Goal: Transaction & Acquisition: Purchase product/service

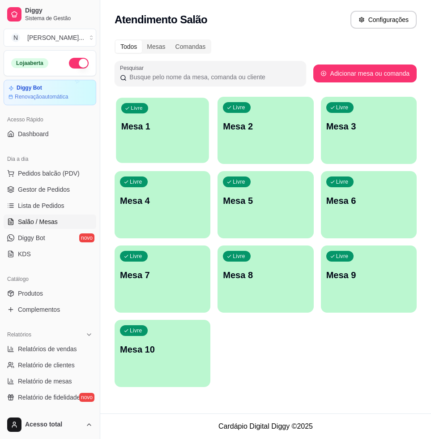
click at [170, 135] on div "Livre Mesa 1" at bounding box center [162, 125] width 93 height 55
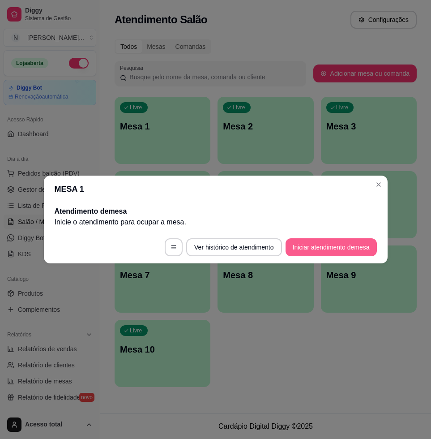
click at [350, 248] on button "Iniciar atendimento de mesa" at bounding box center [331, 247] width 91 height 18
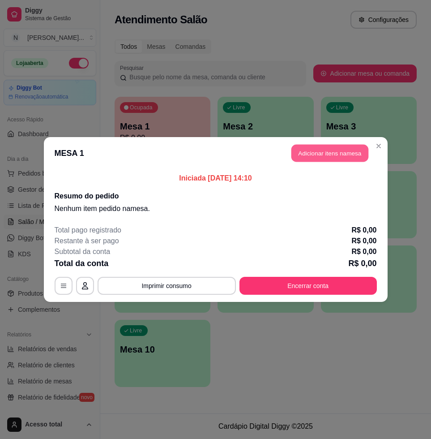
click at [333, 155] on button "Adicionar itens na mesa" at bounding box center [330, 153] width 77 height 17
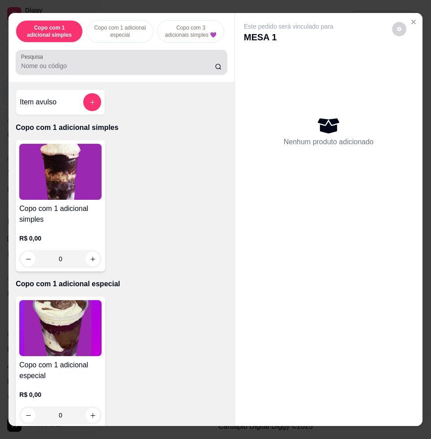
click at [158, 70] on input "Pesquisa" at bounding box center [118, 65] width 194 height 9
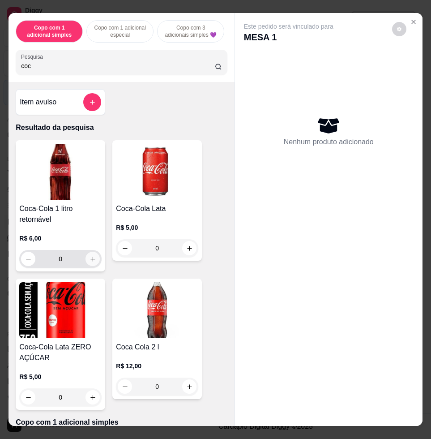
type input "coc"
click at [93, 260] on button "increase-product-quantity" at bounding box center [93, 259] width 14 height 14
type input "1"
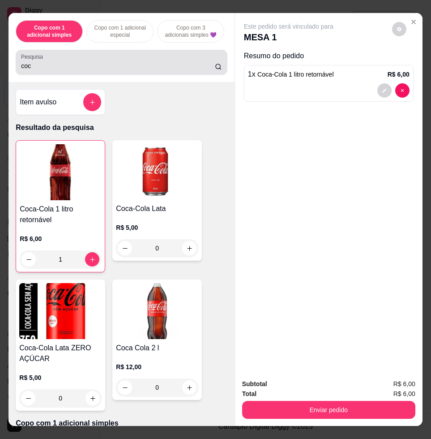
click at [129, 64] on div "coc" at bounding box center [121, 62] width 201 height 18
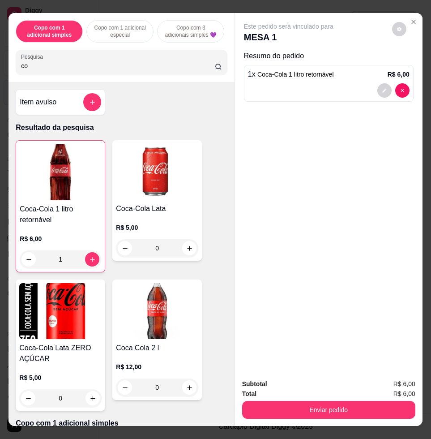
type input "c"
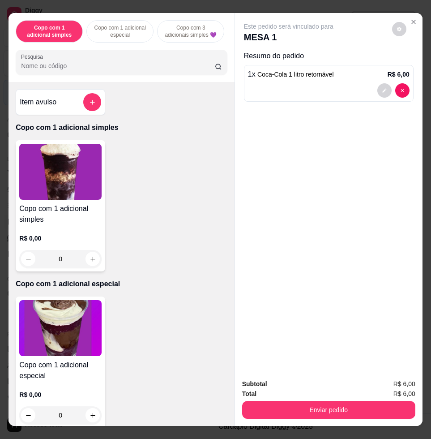
click at [129, 70] on input "Pesquisa" at bounding box center [118, 65] width 194 height 9
click at [131, 70] on input "Pesquisa" at bounding box center [118, 65] width 194 height 9
click at [141, 62] on div at bounding box center [121, 62] width 201 height 18
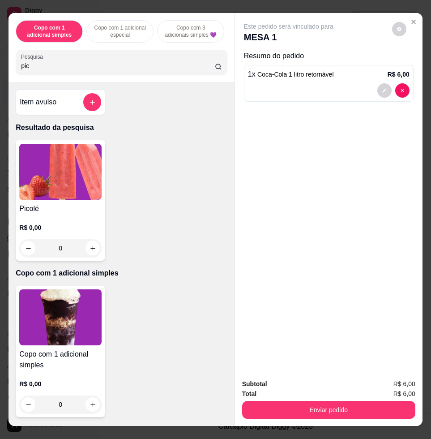
type input "pic"
click at [47, 182] on img at bounding box center [60, 172] width 82 height 56
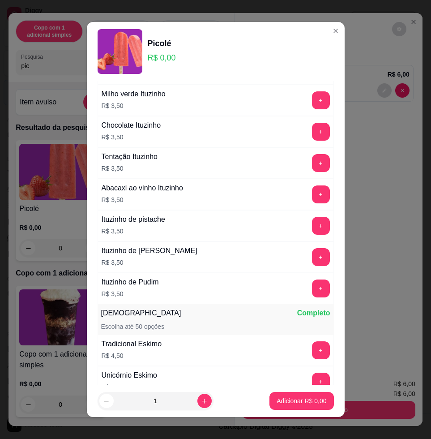
scroll to position [1064, 0]
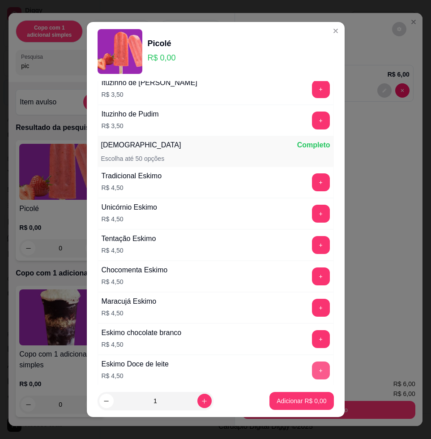
click at [312, 367] on button "+" at bounding box center [321, 370] width 18 height 18
click at [305, 408] on button "Adicionar R$ 4,50" at bounding box center [302, 401] width 64 height 18
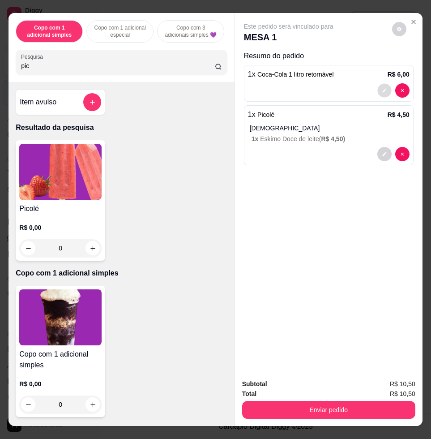
click at [378, 90] on button "decrease-product-quantity" at bounding box center [385, 91] width 14 height 14
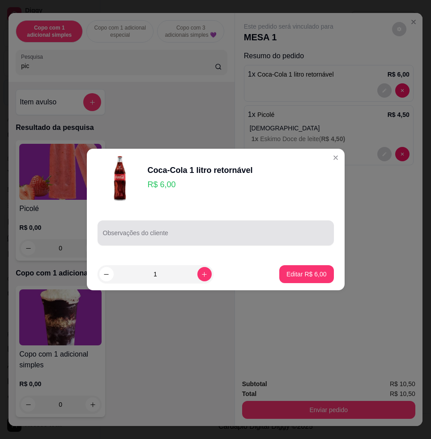
click at [215, 228] on div at bounding box center [216, 233] width 226 height 18
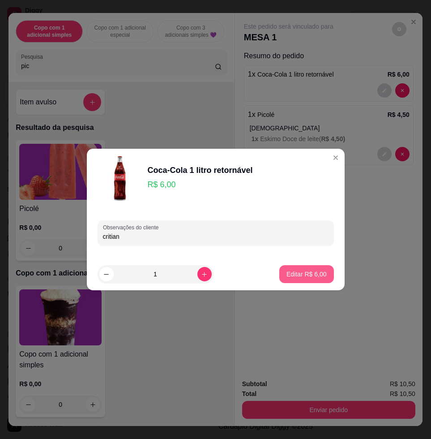
type input "critian"
click at [302, 270] on p "Editar R$ 6,00" at bounding box center [306, 274] width 39 height 9
type input "0"
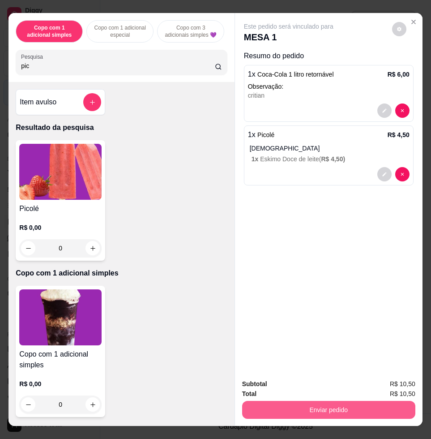
click at [379, 404] on button "Enviar pedido" at bounding box center [328, 410] width 173 height 18
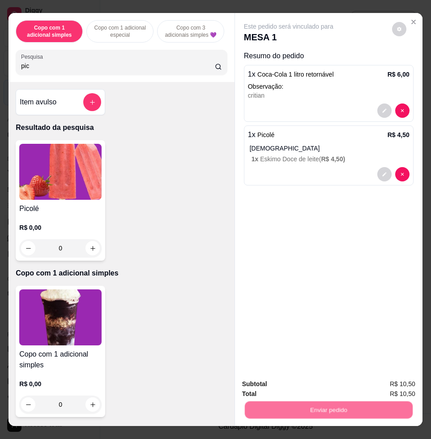
click at [416, 376] on button "Enviar pedido" at bounding box center [391, 383] width 49 height 17
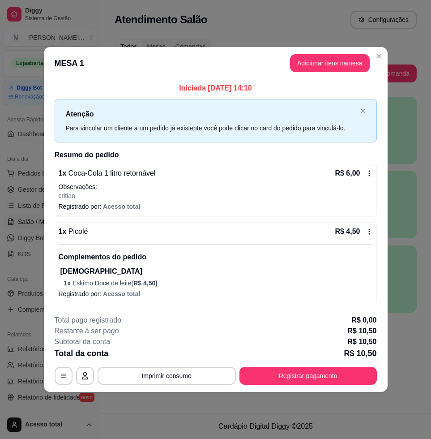
click at [370, 231] on icon at bounding box center [369, 231] width 7 height 7
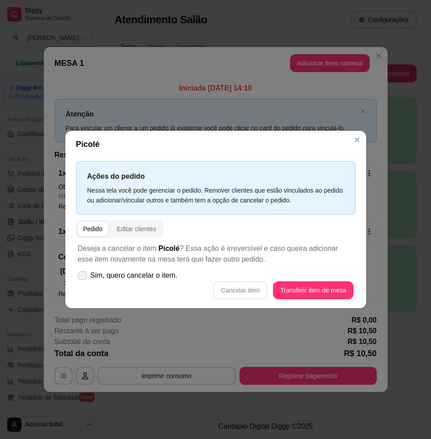
click at [118, 277] on span "Sim, quero cancelar o item." at bounding box center [133, 275] width 87 height 11
click at [83, 277] on input "Sim, quero cancelar o item." at bounding box center [80, 280] width 6 height 6
checkbox input "true"
click at [249, 291] on button "Cancelar item" at bounding box center [240, 290] width 55 height 18
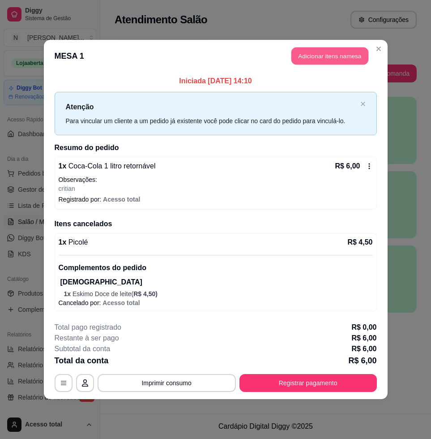
click at [344, 60] on button "Adicionar itens na mesa" at bounding box center [330, 55] width 77 height 17
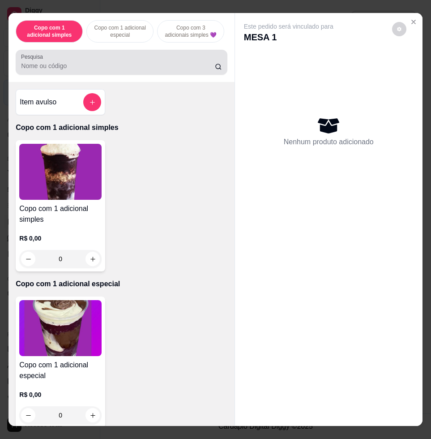
click at [137, 71] on div at bounding box center [121, 62] width 201 height 18
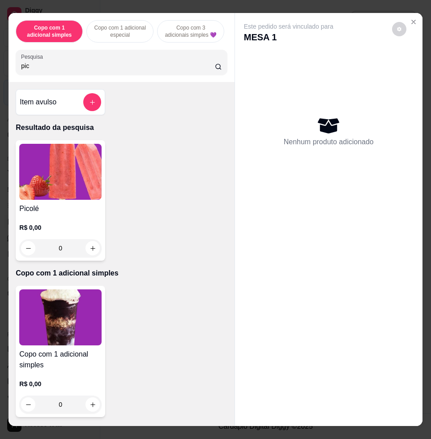
type input "pic"
click at [88, 160] on img at bounding box center [60, 172] width 82 height 56
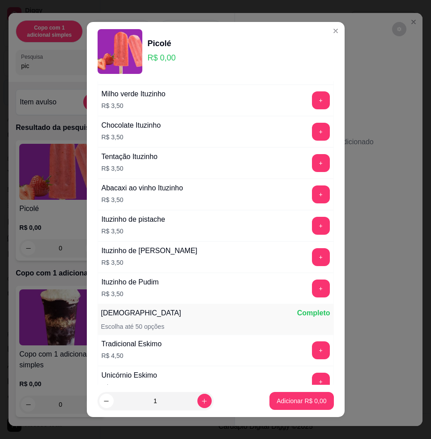
scroll to position [1008, 0]
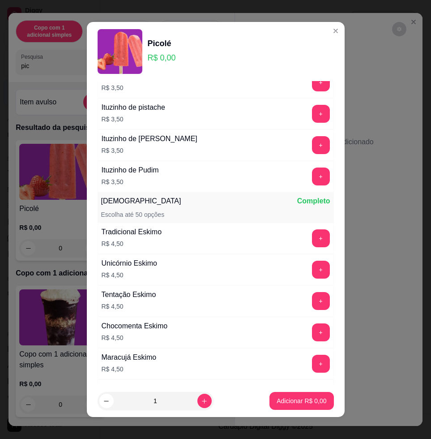
click at [312, 150] on button "+" at bounding box center [321, 145] width 18 height 18
click at [297, 398] on p "Adicionar R$ 3,50" at bounding box center [302, 400] width 50 height 9
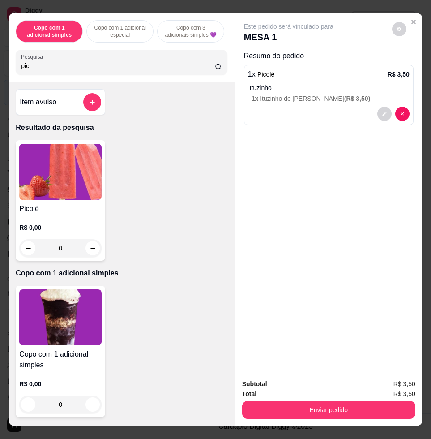
drag, startPoint x: 376, startPoint y: 394, endPoint x: 378, endPoint y: 398, distance: 4.6
click at [377, 399] on div "Enviar pedido" at bounding box center [328, 409] width 173 height 20
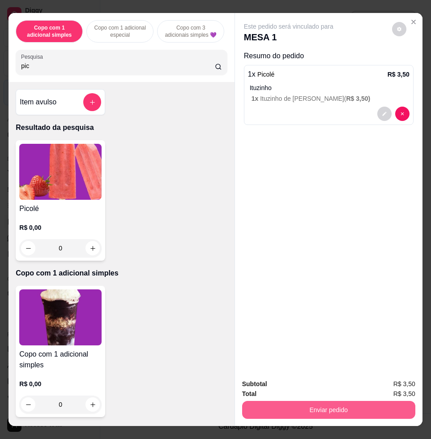
click at [380, 401] on button "Enviar pedido" at bounding box center [328, 410] width 173 height 18
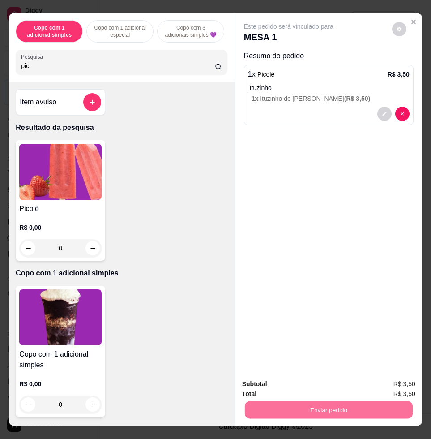
click at [393, 386] on button "Enviar pedido" at bounding box center [391, 383] width 51 height 17
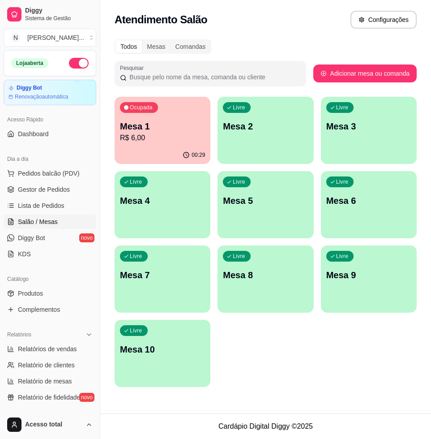
click at [185, 130] on p "Mesa 1" at bounding box center [162, 126] width 85 height 13
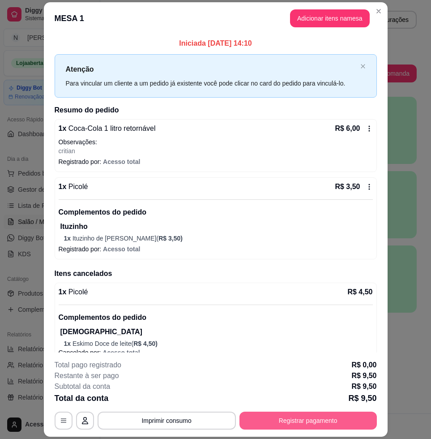
click at [340, 426] on button "Registrar pagamento" at bounding box center [309, 421] width 138 height 18
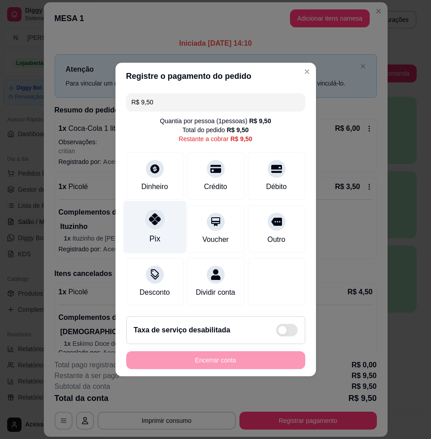
click at [171, 214] on div "Pix" at bounding box center [154, 227] width 63 height 52
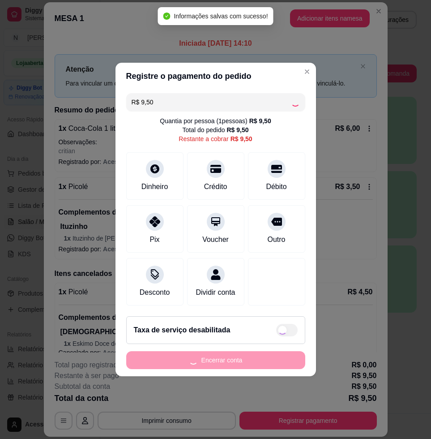
type input "R$ 0,00"
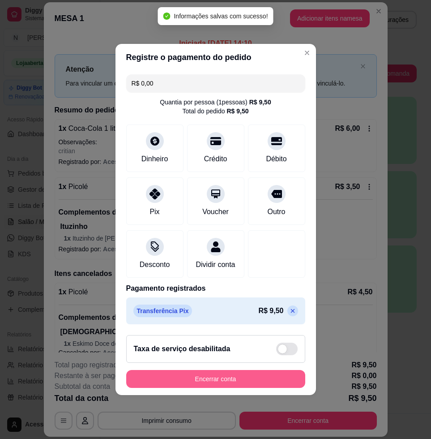
click at [253, 381] on button "Encerrar conta" at bounding box center [215, 379] width 179 height 18
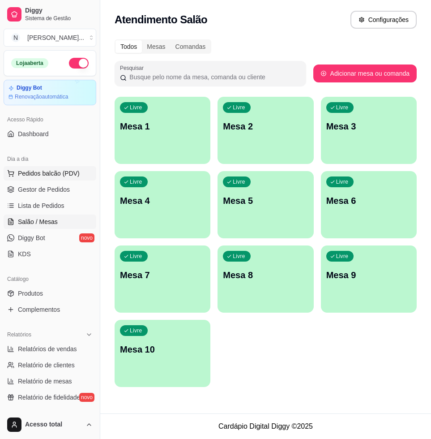
click at [49, 172] on span "Pedidos balcão (PDV)" at bounding box center [49, 173] width 62 height 9
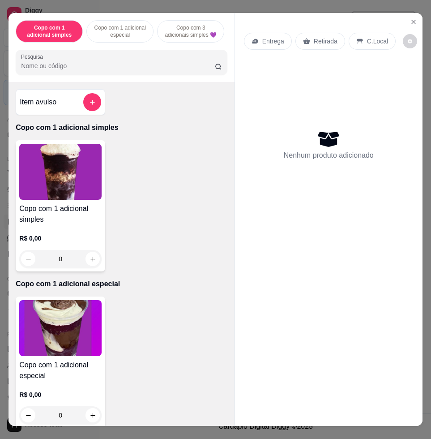
click at [138, 68] on input "Pesquisa" at bounding box center [118, 65] width 194 height 9
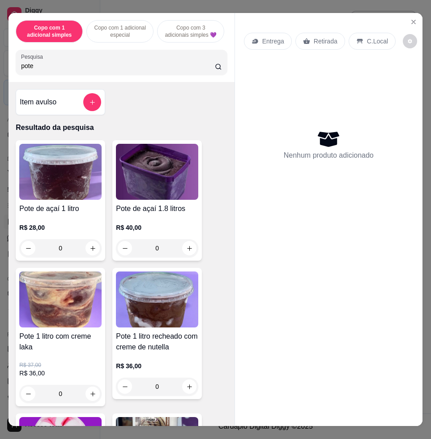
type input "pote"
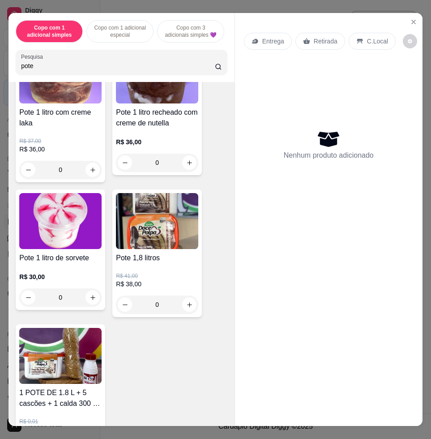
scroll to position [280, 0]
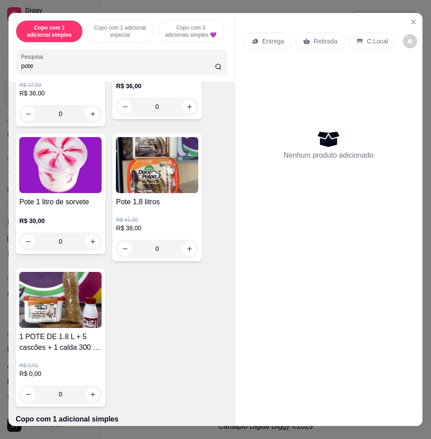
click at [167, 185] on img at bounding box center [157, 165] width 82 height 56
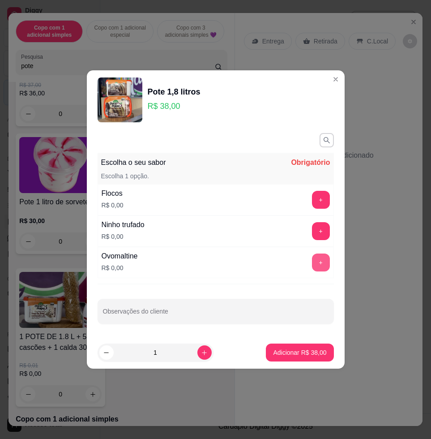
click at [312, 261] on button "+" at bounding box center [321, 263] width 18 height 18
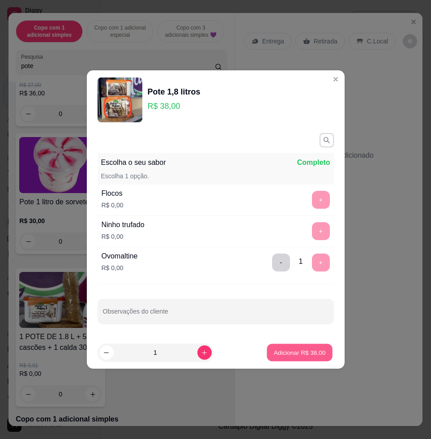
click at [289, 345] on button "Adicionar R$ 38,00" at bounding box center [300, 352] width 66 height 17
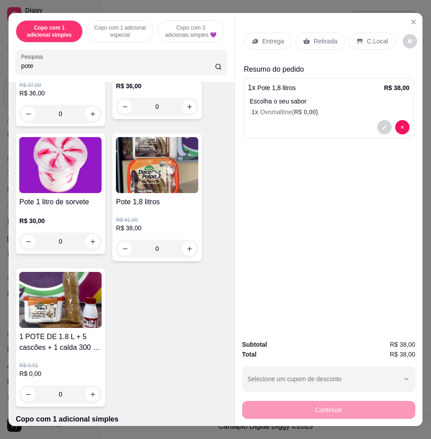
drag, startPoint x: 359, startPoint y: 35, endPoint x: 348, endPoint y: 250, distance: 215.3
click at [359, 35] on div "C.Local" at bounding box center [372, 41] width 47 height 17
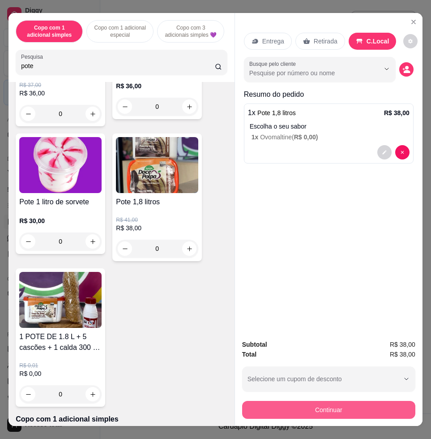
click at [357, 409] on button "Continuar" at bounding box center [328, 410] width 173 height 18
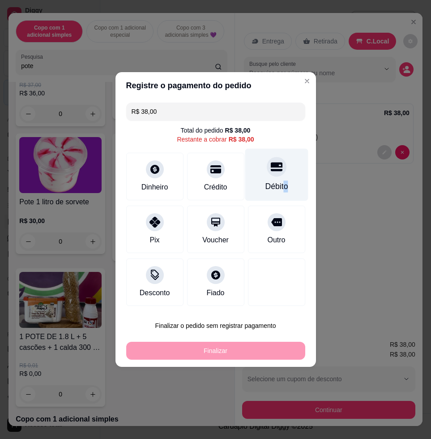
click at [279, 179] on div "Débito" at bounding box center [276, 175] width 63 height 52
type input "R$ 0,00"
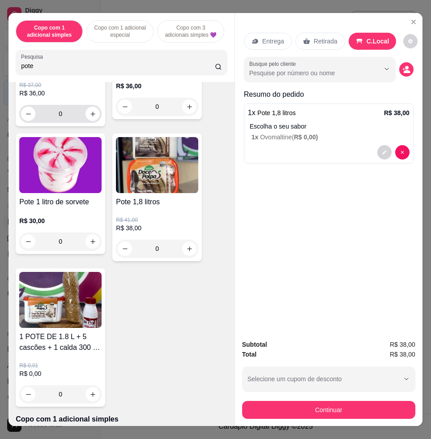
scroll to position [0, 0]
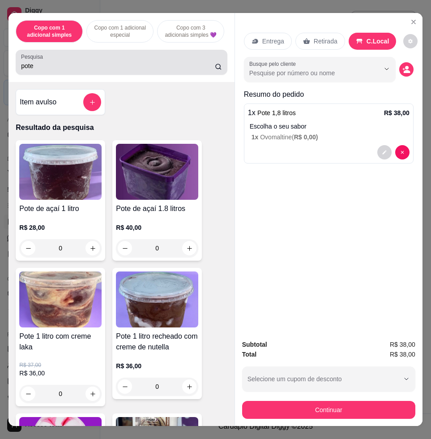
click at [203, 70] on input "pote" at bounding box center [118, 65] width 194 height 9
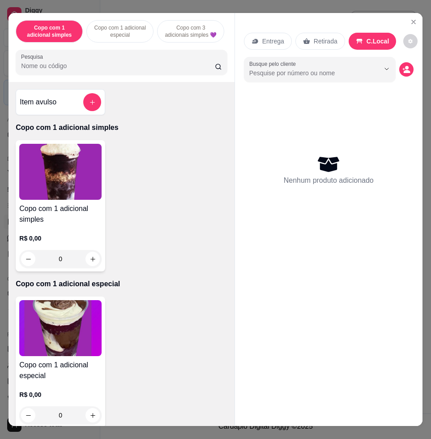
scroll to position [336, 0]
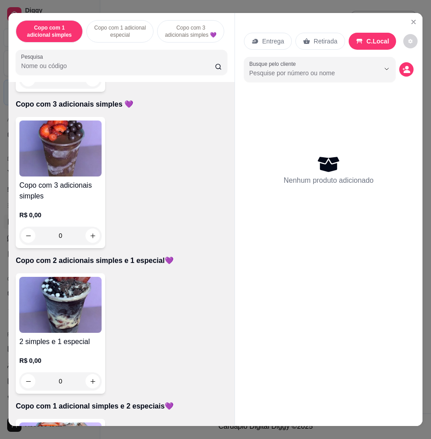
click at [73, 301] on img at bounding box center [60, 305] width 82 height 56
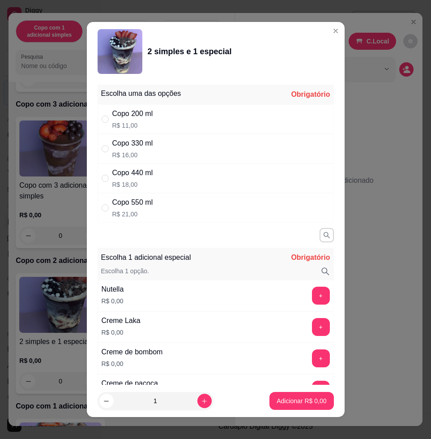
click at [118, 186] on p "R$ 18,00" at bounding box center [132, 184] width 41 height 9
radio input "true"
click at [146, 149] on div "Copo 330 ml R$ 16,00" at bounding box center [132, 148] width 41 height 21
radio input "true"
radio input "false"
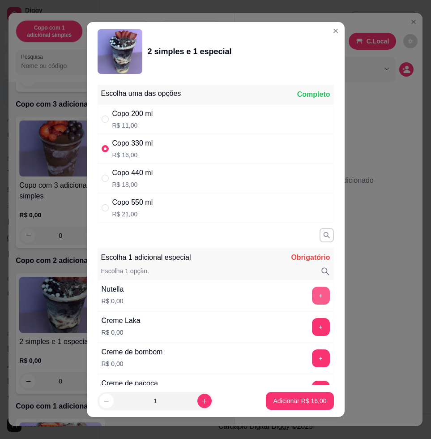
click at [319, 284] on div "Escolha uma das opções Completo Copo 200 ml R$ 11,00 Copo 330 ml R$ 16,00 Copo …" at bounding box center [216, 233] width 258 height 304
click at [312, 292] on button "+" at bounding box center [321, 296] width 18 height 18
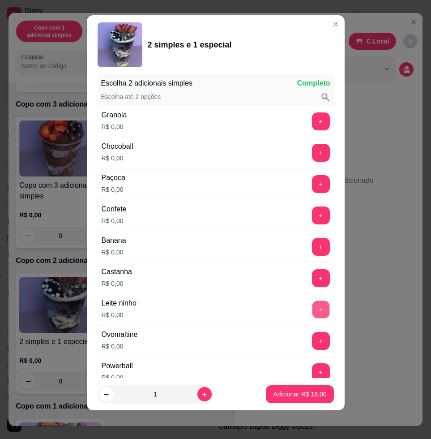
click at [312, 305] on button "+" at bounding box center [320, 309] width 17 height 17
click at [301, 392] on p "Adicionar R$ 16,00" at bounding box center [300, 394] width 52 height 9
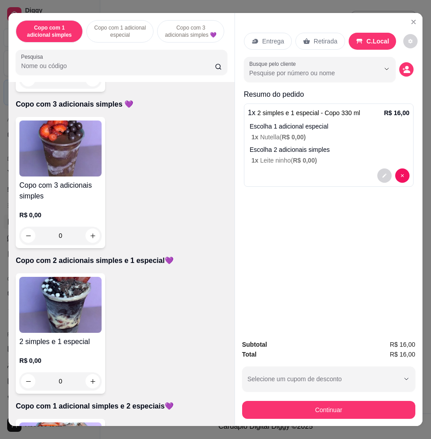
click at [275, 37] on p "Entrega" at bounding box center [273, 41] width 22 height 9
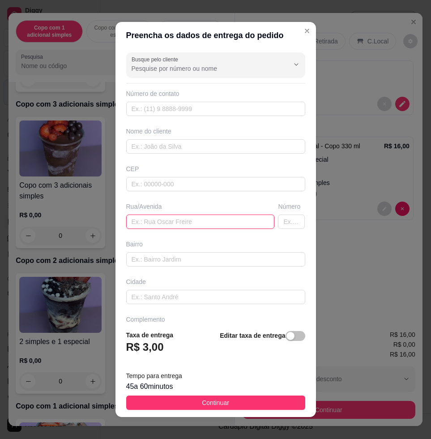
click at [179, 222] on input "text" at bounding box center [200, 222] width 149 height 14
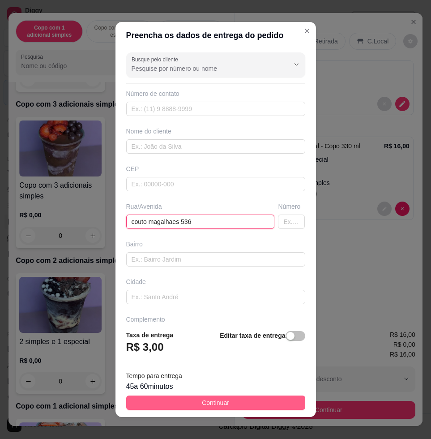
type input "couto magalhaes 536"
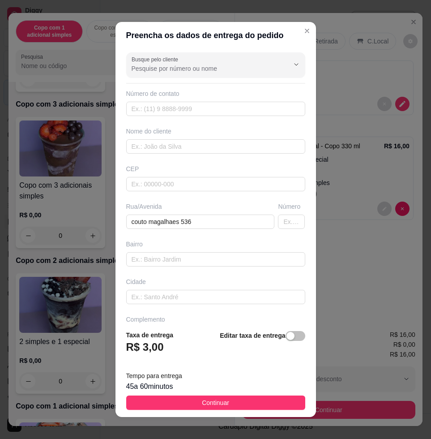
drag, startPoint x: 238, startPoint y: 406, endPoint x: 255, endPoint y: 407, distance: 17.5
click at [237, 406] on button "Continuar" at bounding box center [215, 402] width 179 height 14
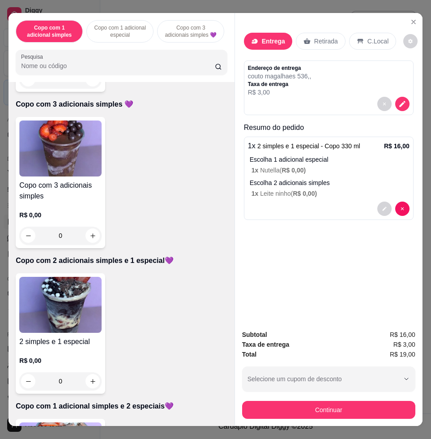
click at [307, 423] on div "Copo com 1 adicional simples Copo com 1 adicional especial Copo com 3 adicionai…" at bounding box center [215, 219] width 431 height 439
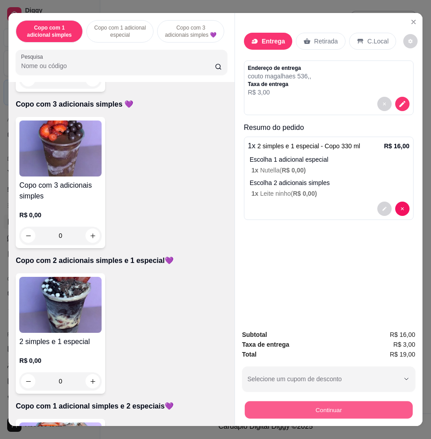
click at [309, 412] on button "Continuar" at bounding box center [329, 409] width 168 height 17
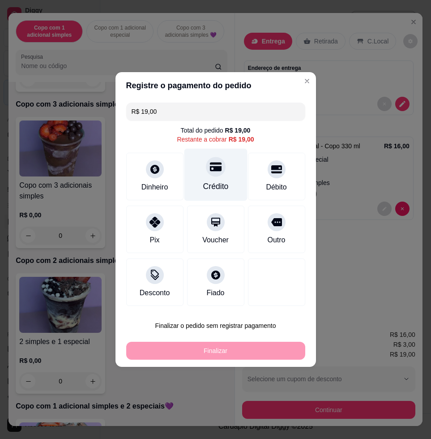
click at [226, 177] on div "Crédito" at bounding box center [215, 175] width 63 height 52
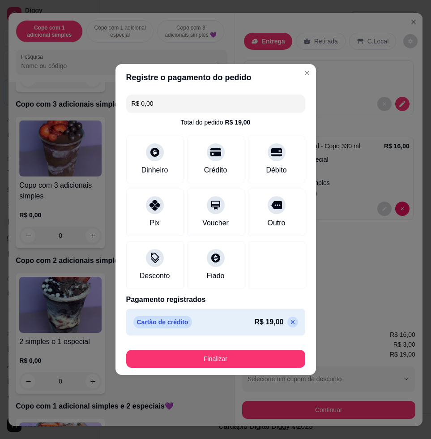
click at [276, 358] on button "Finalizar" at bounding box center [215, 359] width 179 height 18
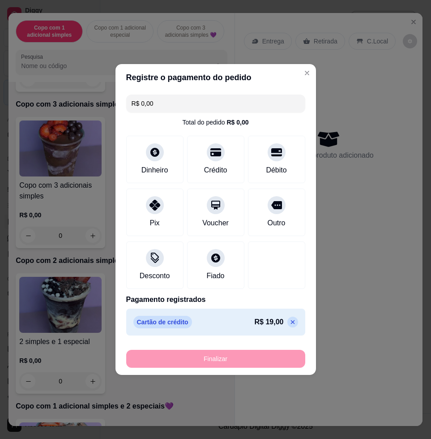
type input "-R$ 19,00"
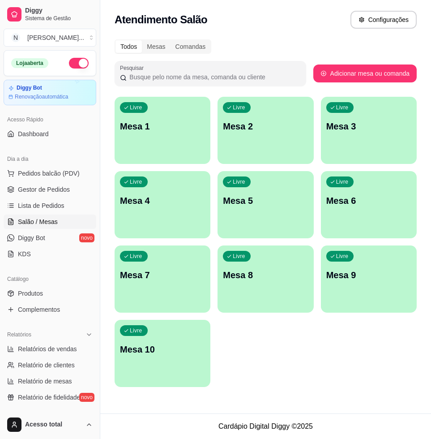
click at [168, 126] on p "Mesa 1" at bounding box center [162, 126] width 85 height 13
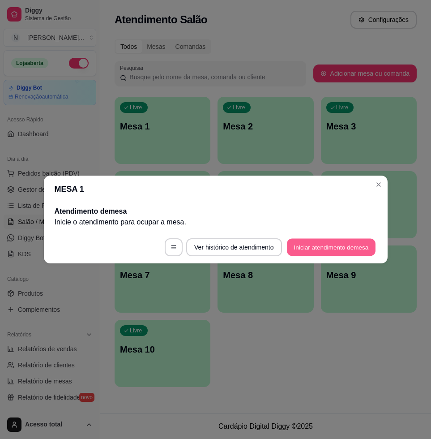
click at [331, 249] on button "Iniciar atendimento de mesa" at bounding box center [331, 247] width 89 height 17
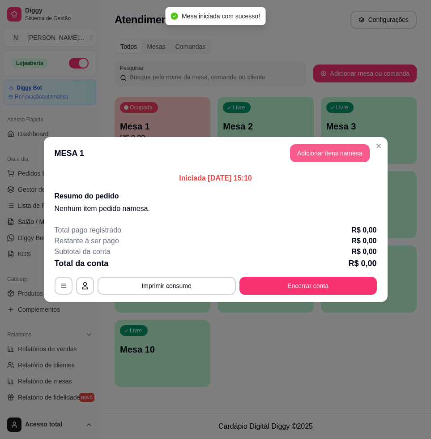
click at [344, 156] on button "Adicionar itens na mesa" at bounding box center [330, 153] width 80 height 18
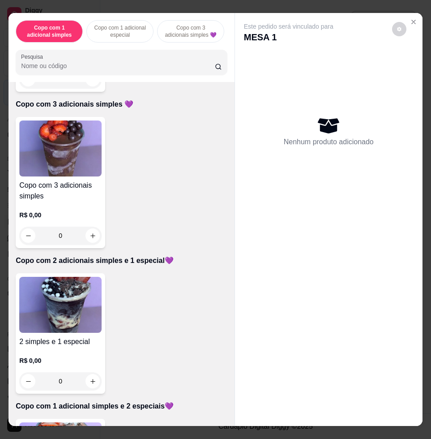
scroll to position [392, 0]
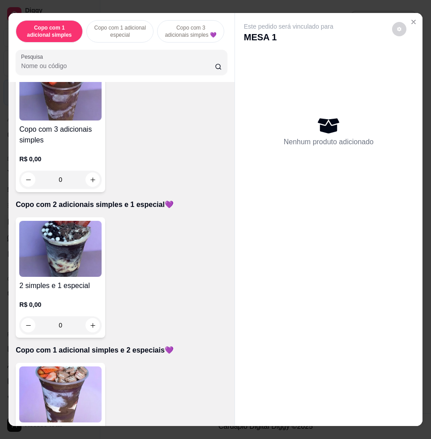
click at [71, 400] on img at bounding box center [60, 394] width 82 height 56
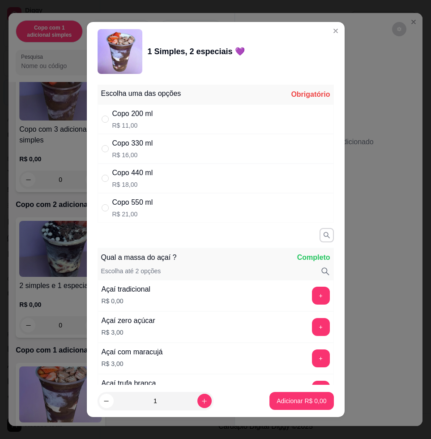
click at [176, 149] on div "Copo 330 ml R$ 16,00" at bounding box center [216, 149] width 236 height 30
radio input "true"
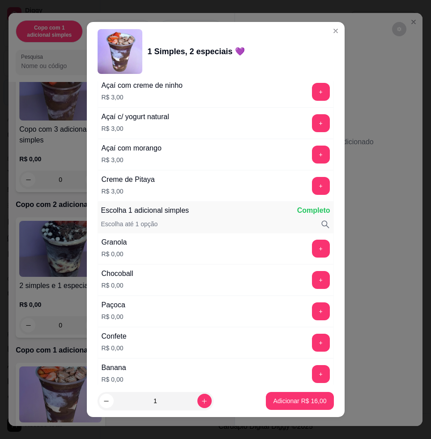
scroll to position [560, 0]
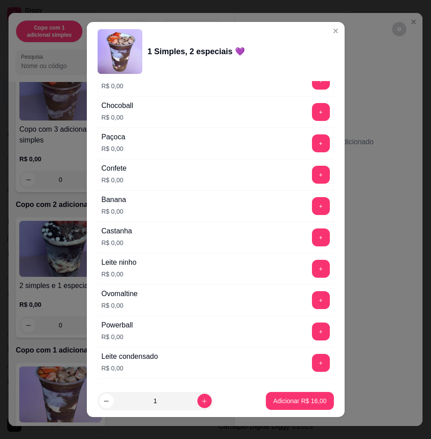
drag, startPoint x: 301, startPoint y: 257, endPoint x: 299, endPoint y: 262, distance: 5.2
click at [300, 258] on div "Leite ninho R$ 0,00 +" at bounding box center [216, 268] width 236 height 31
click at [312, 266] on button "+" at bounding box center [321, 269] width 18 height 18
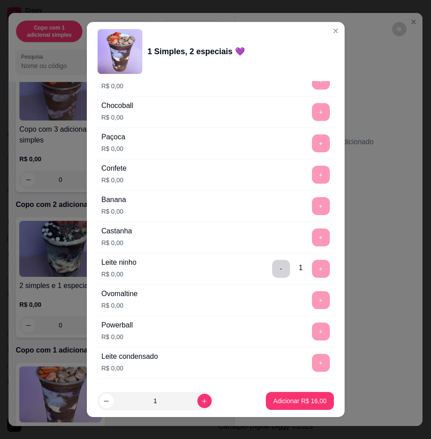
scroll to position [784, 0]
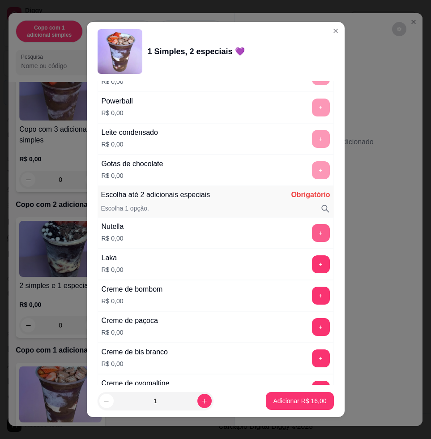
click at [312, 232] on button "+" at bounding box center [321, 233] width 18 height 18
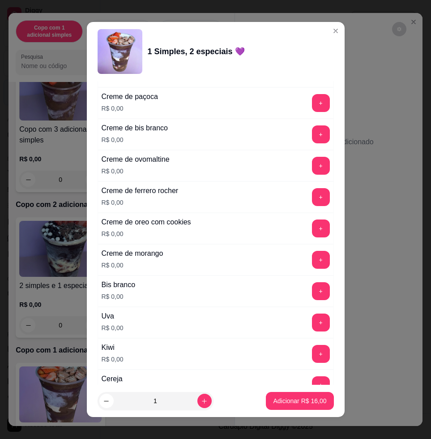
scroll to position [1120, 0]
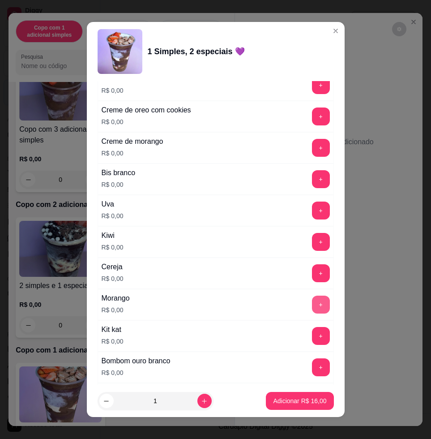
click at [312, 303] on button "+" at bounding box center [321, 305] width 18 height 18
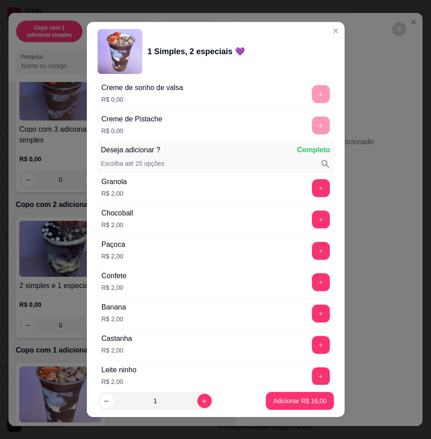
scroll to position [1568, 0]
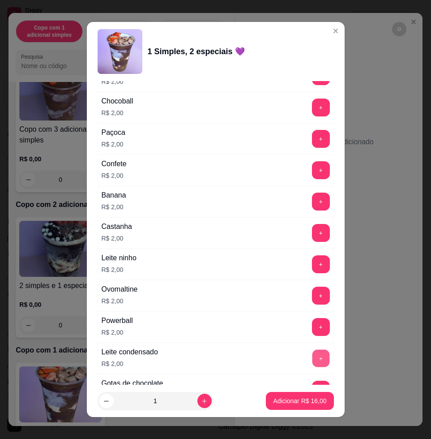
click at [312, 362] on button "+" at bounding box center [320, 358] width 17 height 17
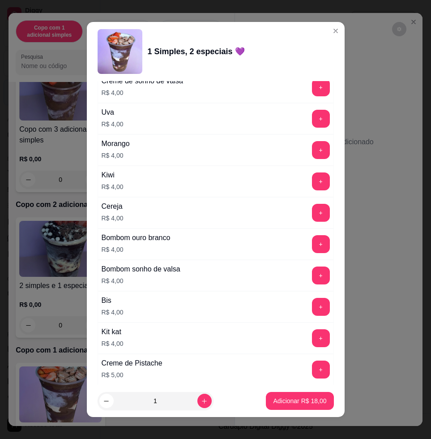
scroll to position [2242, 0]
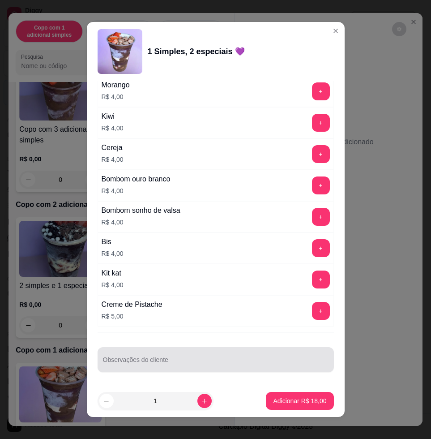
click at [233, 362] on input "Observações do cliente" at bounding box center [216, 363] width 226 height 9
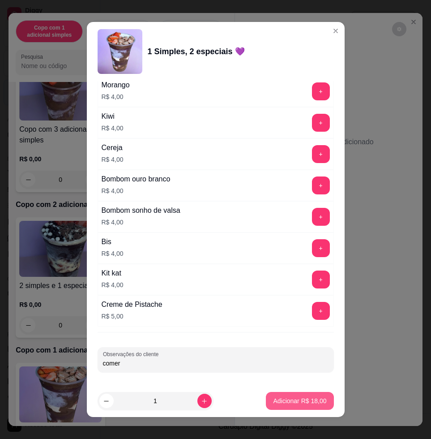
type input "comer"
click at [273, 399] on p "Adicionar R$ 18,00" at bounding box center [299, 400] width 53 height 9
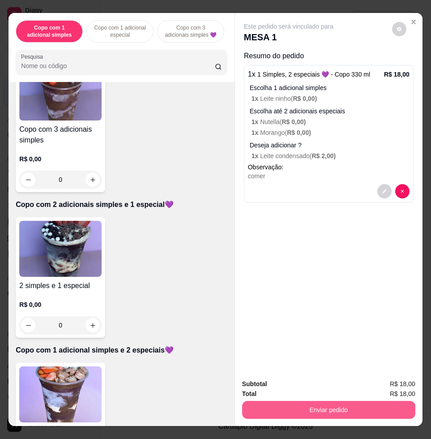
click at [365, 413] on button "Enviar pedido" at bounding box center [328, 410] width 173 height 18
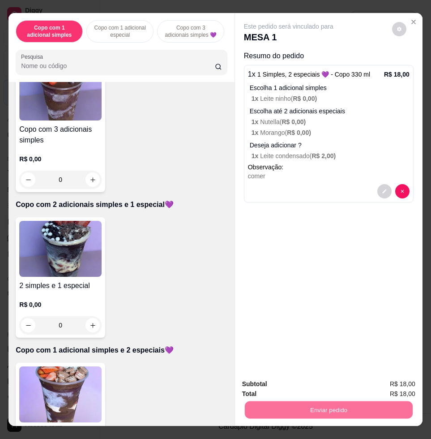
click at [384, 390] on button "Enviar pedido" at bounding box center [391, 383] width 51 height 17
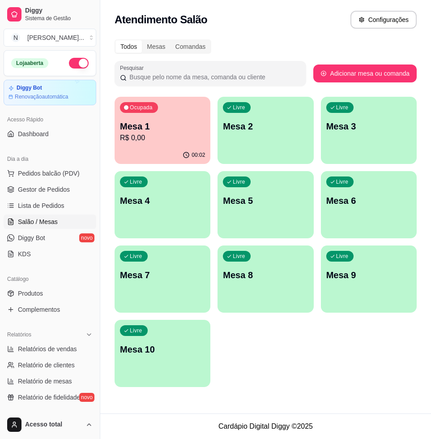
click at [163, 115] on div "Ocupada Mesa 1 R$ 0,00" at bounding box center [163, 122] width 96 height 50
click at [262, 144] on div "Livre Mesa 2" at bounding box center [265, 125] width 93 height 55
click at [173, 125] on p "Mesa 1" at bounding box center [162, 126] width 83 height 12
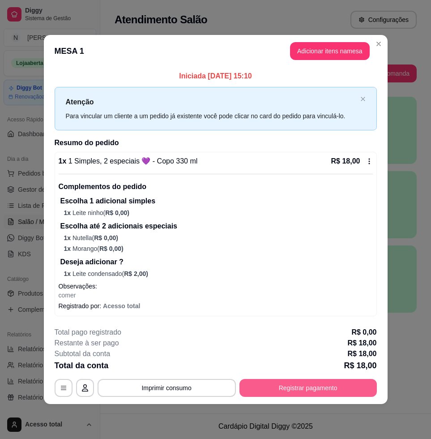
click at [322, 387] on button "Registrar pagamento" at bounding box center [309, 388] width 138 height 18
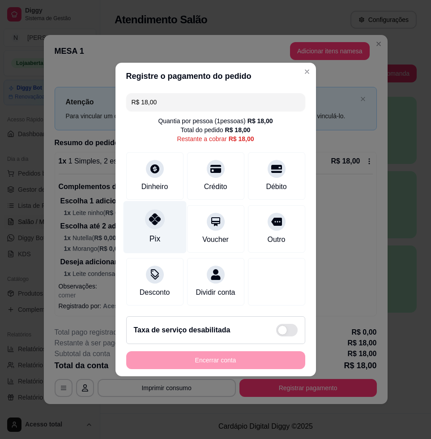
click at [156, 215] on icon at bounding box center [155, 219] width 12 height 12
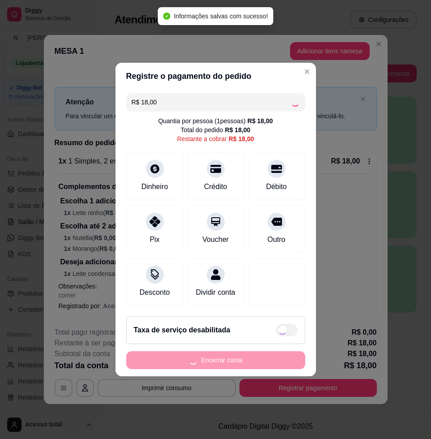
type input "R$ 0,00"
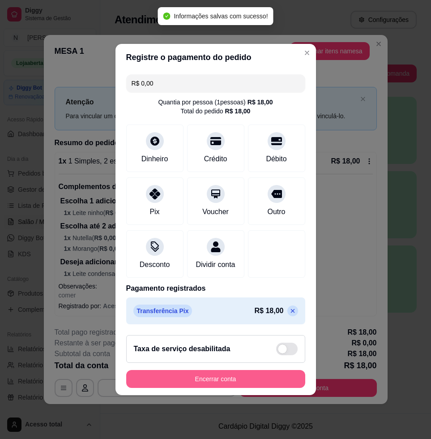
click at [255, 382] on button "Encerrar conta" at bounding box center [215, 379] width 179 height 18
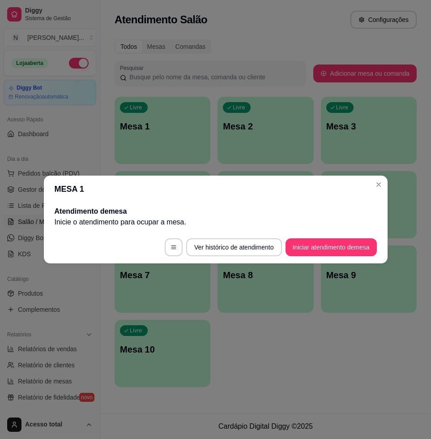
drag, startPoint x: 327, startPoint y: 215, endPoint x: 253, endPoint y: 118, distance: 122.6
click at [253, 118] on div "MESA 1 Atendimento de mesa Inicie o atendimento para ocupar a mesa . Ver histór…" at bounding box center [215, 219] width 431 height 439
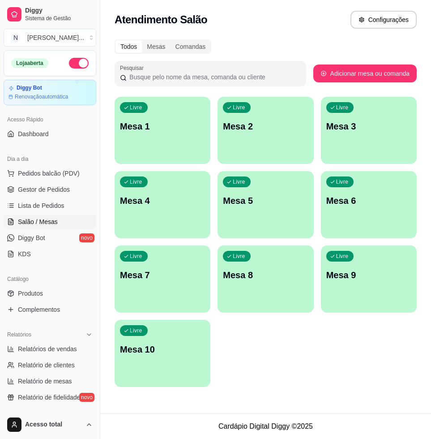
click at [116, 120] on div "Livre Mesa 1" at bounding box center [163, 125] width 96 height 56
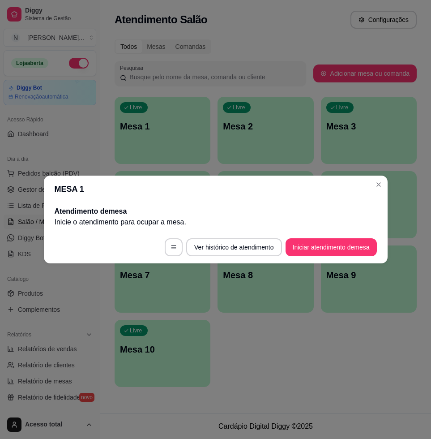
click at [330, 248] on button "Iniciar atendimento de mesa" at bounding box center [331, 247] width 91 height 18
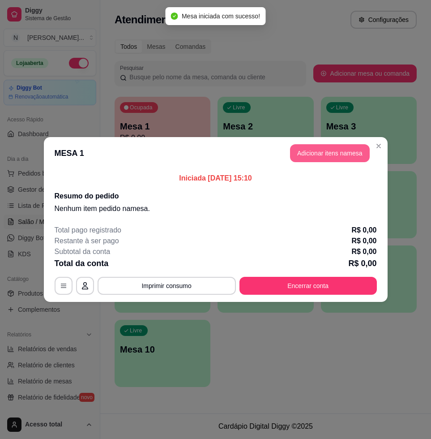
click at [327, 152] on button "Adicionar itens na mesa" at bounding box center [330, 153] width 80 height 18
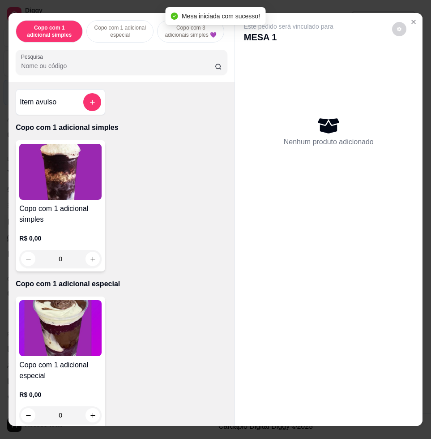
click at [134, 70] on input "Pesquisa" at bounding box center [118, 65] width 194 height 9
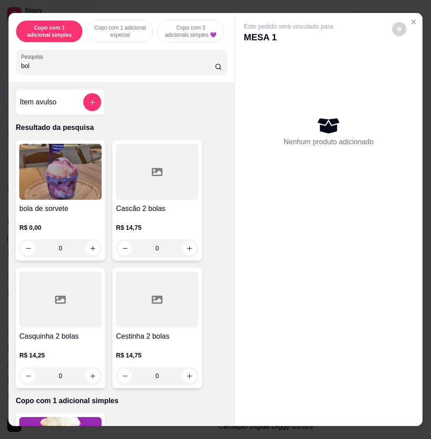
type input "bol"
click at [64, 181] on img at bounding box center [60, 172] width 82 height 56
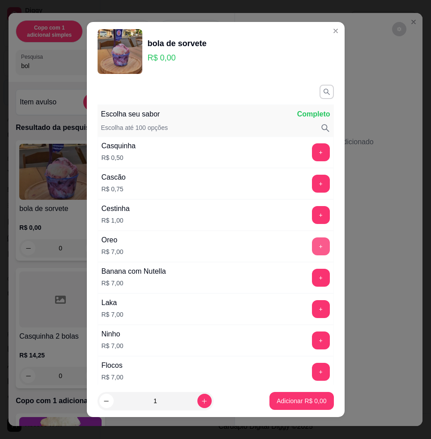
click at [312, 247] on button "+" at bounding box center [321, 246] width 18 height 18
click at [312, 247] on button "+" at bounding box center [320, 246] width 17 height 17
click at [303, 408] on button "Adicionar R$ 14,00" at bounding box center [300, 401] width 68 height 18
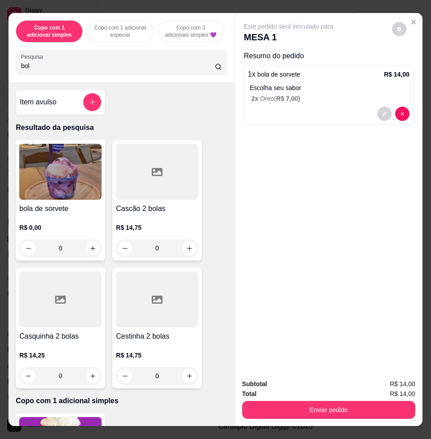
click at [124, 70] on input "bol" at bounding box center [118, 65] width 194 height 9
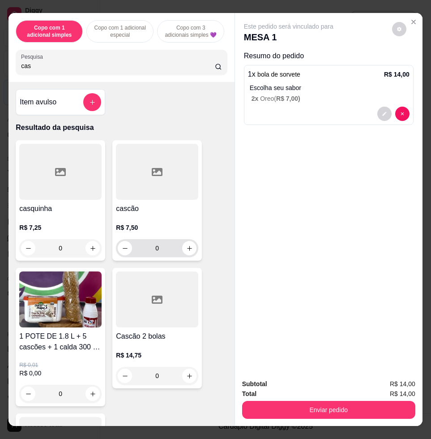
type input "cas"
click at [193, 249] on div "0" at bounding box center [157, 248] width 82 height 18
click at [187, 251] on icon "increase-product-quantity" at bounding box center [189, 248] width 5 height 5
type input "1"
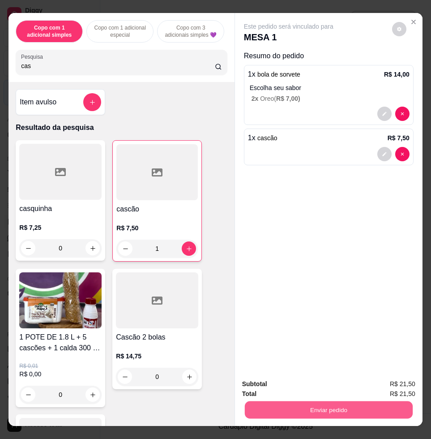
click at [361, 404] on button "Enviar pedido" at bounding box center [329, 409] width 168 height 17
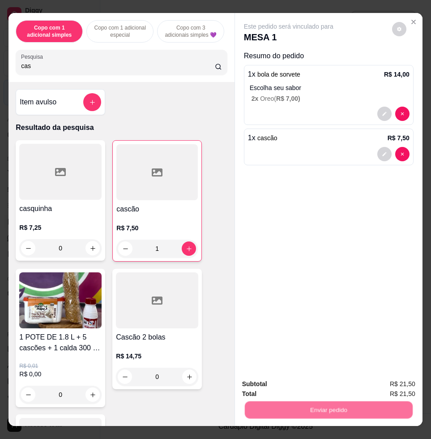
click at [399, 378] on button "Enviar pedido" at bounding box center [391, 383] width 51 height 17
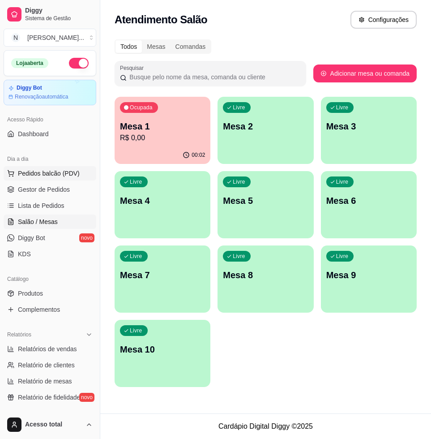
click at [42, 172] on span "Pedidos balcão (PDV)" at bounding box center [49, 173] width 62 height 9
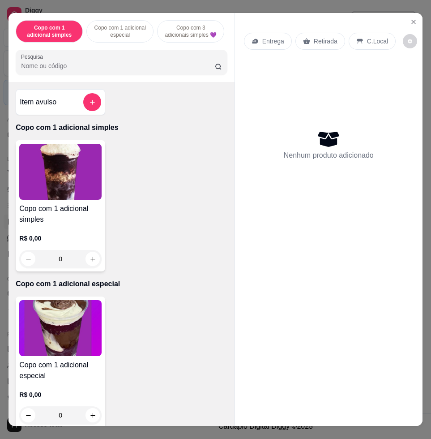
click at [94, 75] on div "Pesquisa" at bounding box center [121, 62] width 211 height 25
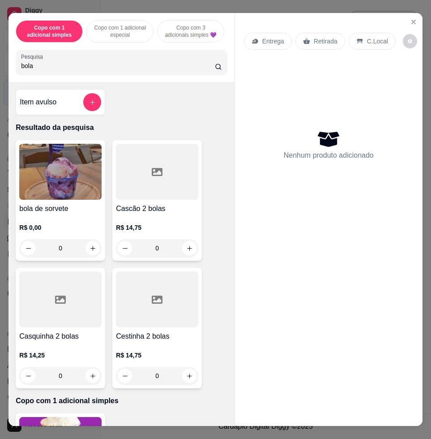
type input "bola"
click at [55, 185] on img at bounding box center [60, 172] width 82 height 56
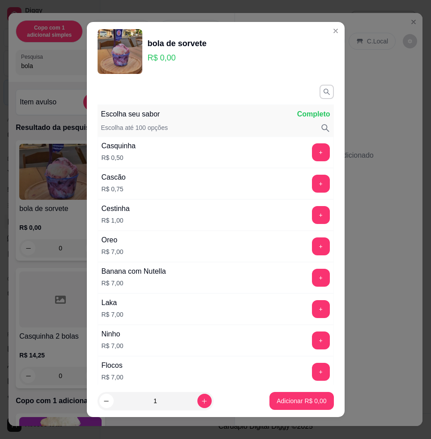
click at [312, 269] on button "+" at bounding box center [321, 278] width 18 height 18
click at [289, 404] on p "Adicionar R$ 7,00" at bounding box center [302, 400] width 50 height 9
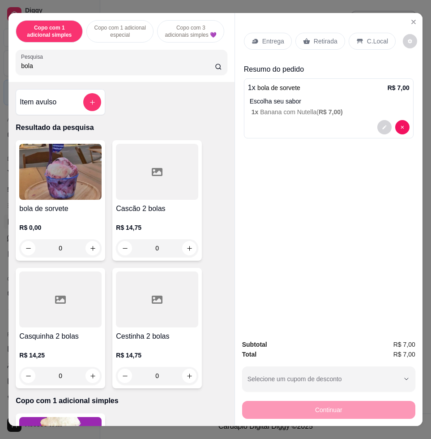
click at [365, 43] on div "C.Local" at bounding box center [372, 41] width 47 height 17
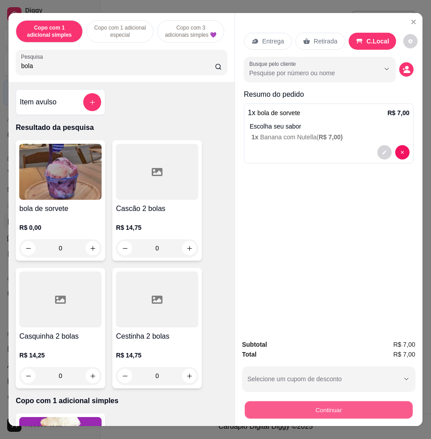
click at [362, 409] on button "Continuar" at bounding box center [329, 409] width 168 height 17
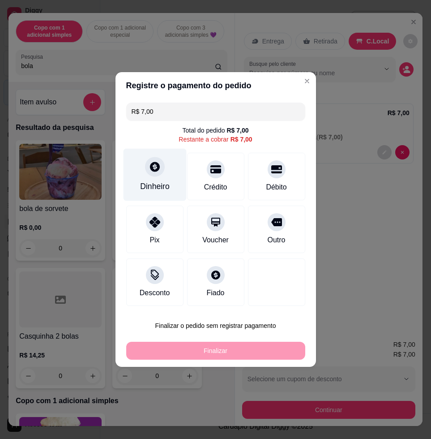
click at [172, 187] on div "Dinheiro" at bounding box center [154, 175] width 63 height 52
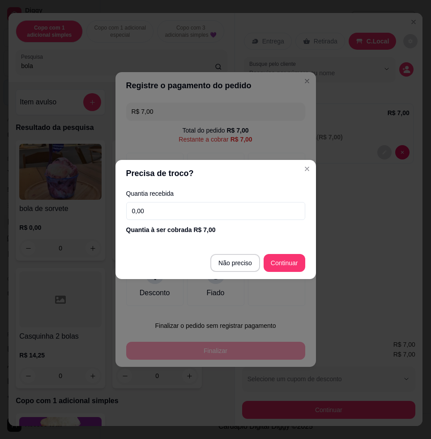
click at [202, 213] on input "0,00" at bounding box center [215, 211] width 179 height 18
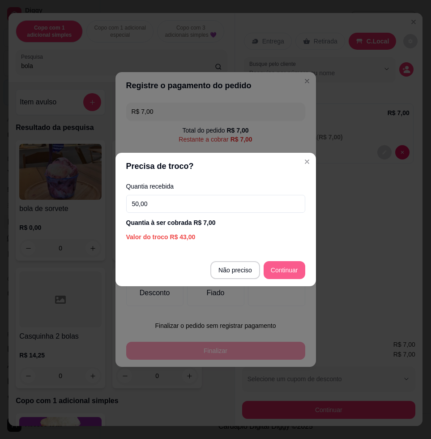
type input "50,00"
click at [280, 283] on footer "Não preciso Continuar" at bounding box center [216, 270] width 201 height 32
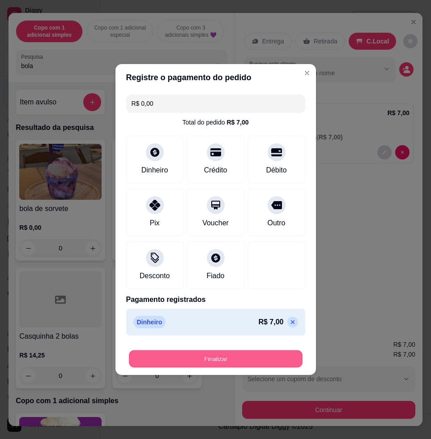
click at [287, 358] on button "Finalizar" at bounding box center [216, 358] width 174 height 17
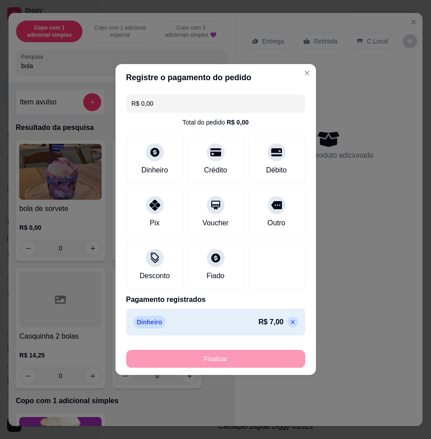
type input "-R$ 7,00"
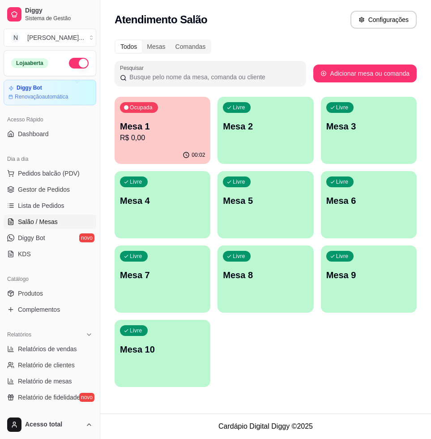
click at [281, 311] on div "Ocupada Mesa 1 R$ 0,00 00:02 Livre Mesa 2 Livre Mesa 3 Livre Mesa 4 Livre Mesa …" at bounding box center [266, 242] width 302 height 290
click at [184, 128] on p "Mesa 1" at bounding box center [162, 126] width 85 height 13
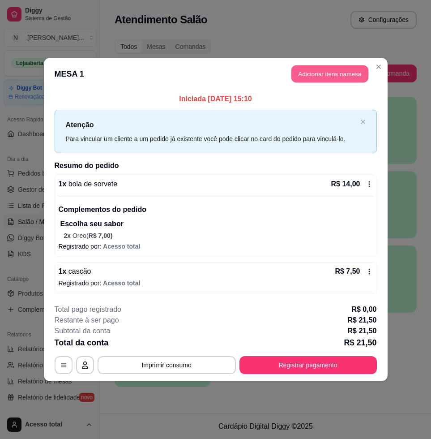
click at [316, 65] on button "Adicionar itens na mesa" at bounding box center [330, 73] width 77 height 17
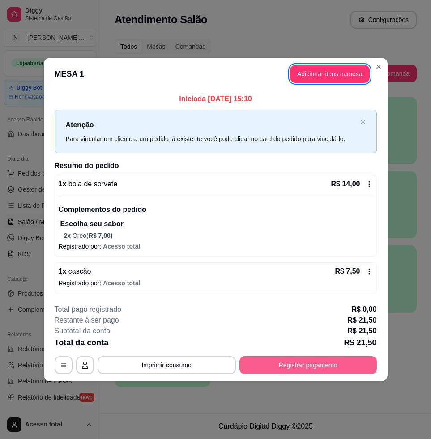
click at [325, 360] on button "Registrar pagamento" at bounding box center [309, 365] width 138 height 18
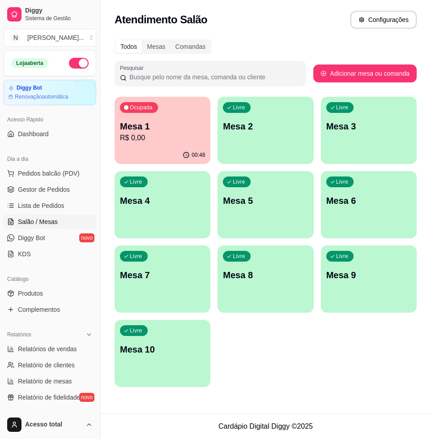
click at [155, 130] on p "Mesa 1" at bounding box center [162, 126] width 85 height 13
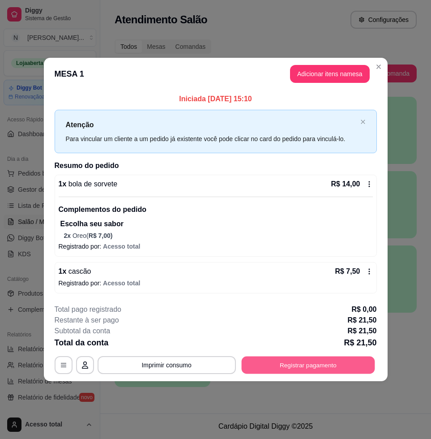
click at [303, 365] on button "Registrar pagamento" at bounding box center [307, 365] width 133 height 17
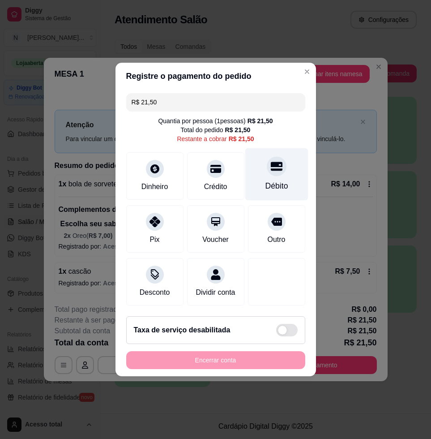
click at [265, 180] on div "Débito" at bounding box center [276, 186] width 23 height 12
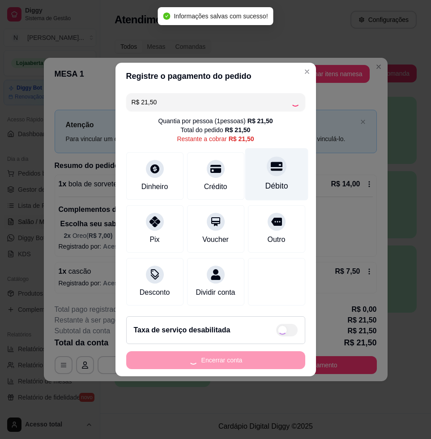
type input "R$ 0,00"
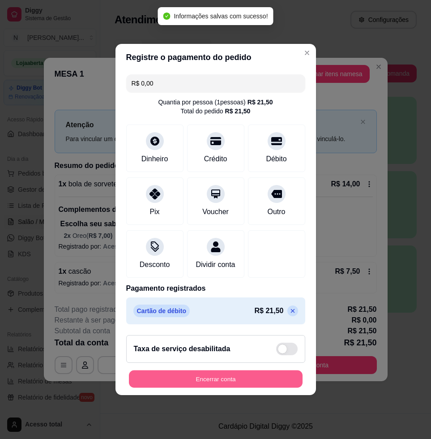
click at [238, 384] on button "Encerrar conta" at bounding box center [216, 378] width 174 height 17
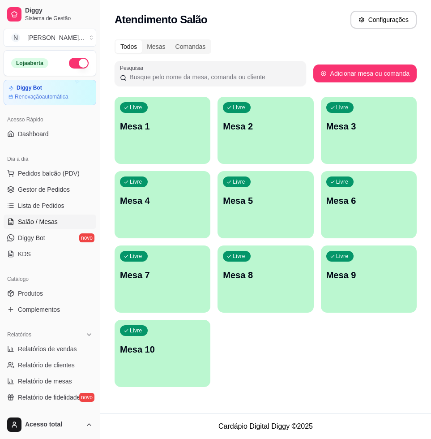
click at [156, 138] on div "Livre Mesa 1" at bounding box center [163, 125] width 96 height 56
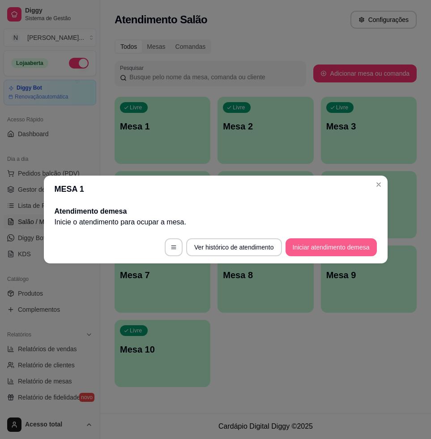
click at [364, 252] on button "Iniciar atendimento de mesa" at bounding box center [331, 247] width 91 height 18
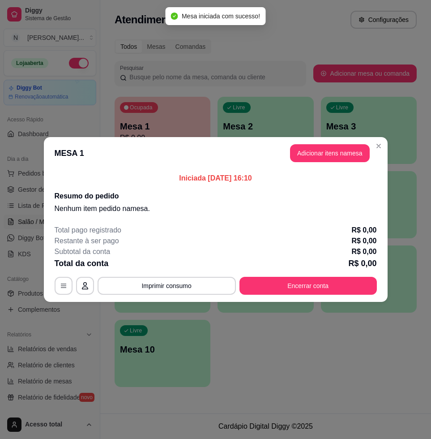
click at [336, 171] on div "Iniciada [DATE] 16:10 Resumo do pedido Nenhum item pedido na mesa ." at bounding box center [216, 193] width 344 height 48
click at [341, 156] on button "Adicionar itens na mesa" at bounding box center [330, 153] width 80 height 18
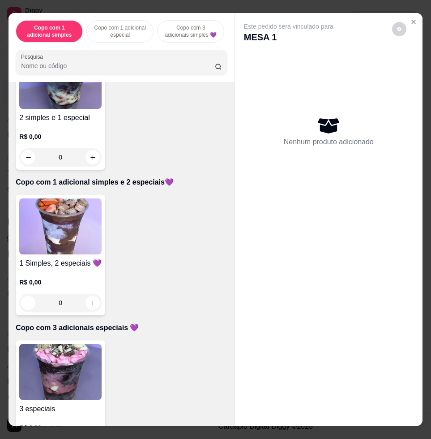
scroll to position [448, 0]
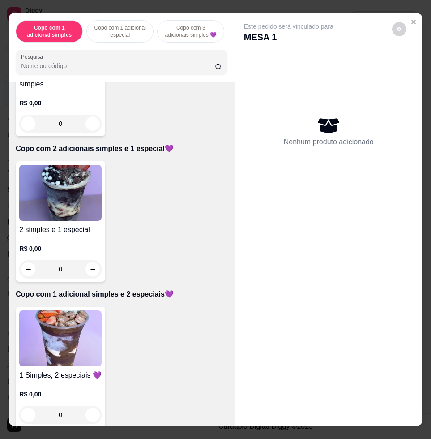
click at [69, 203] on img at bounding box center [60, 193] width 82 height 56
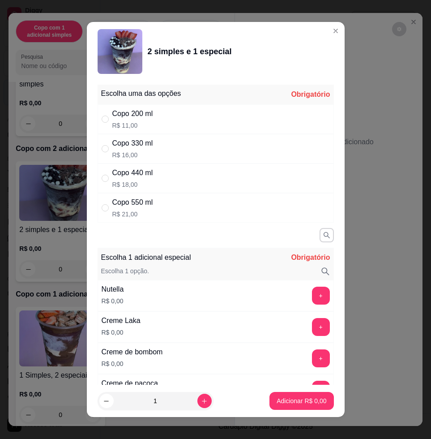
click at [170, 160] on div "Copo 330 ml R$ 16,00" at bounding box center [216, 149] width 236 height 30
click at [181, 178] on div "Copo 440 ml R$ 18,00" at bounding box center [216, 178] width 236 height 30
radio input "false"
radio input "true"
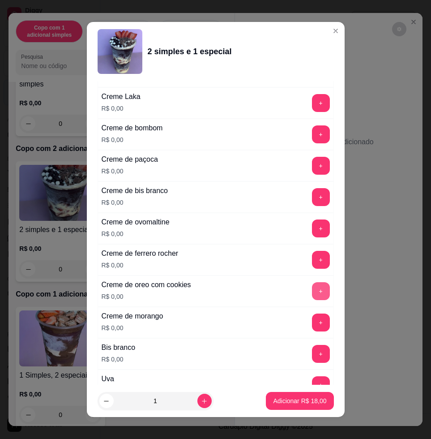
click at [312, 285] on button "+" at bounding box center [321, 291] width 18 height 18
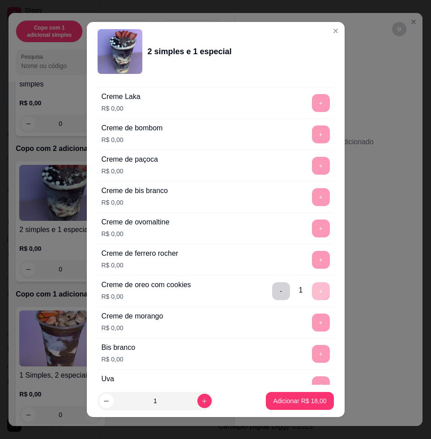
scroll to position [7, 0]
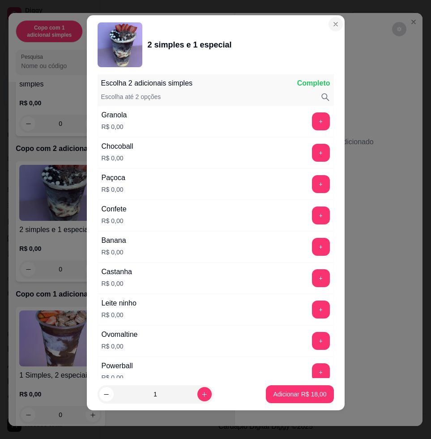
click at [315, 26] on section "2 simples e 1 especial Escolha uma das opções Completo Copo 200 ml R$ 11,00 Cop…" at bounding box center [216, 212] width 258 height 395
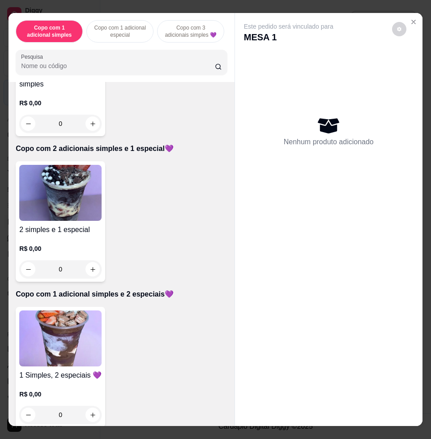
click at [59, 328] on img at bounding box center [60, 338] width 82 height 56
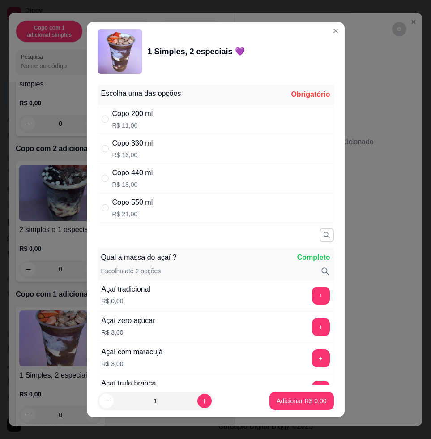
drag, startPoint x: 212, startPoint y: 173, endPoint x: 211, endPoint y: 178, distance: 5.0
click at [211, 177] on div "Copo 440 ml R$ 18,00" at bounding box center [216, 178] width 236 height 30
radio input "true"
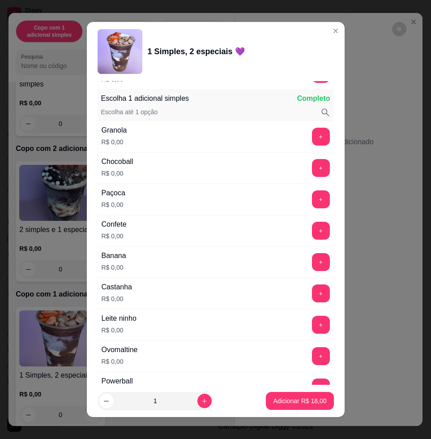
scroll to position [672, 0]
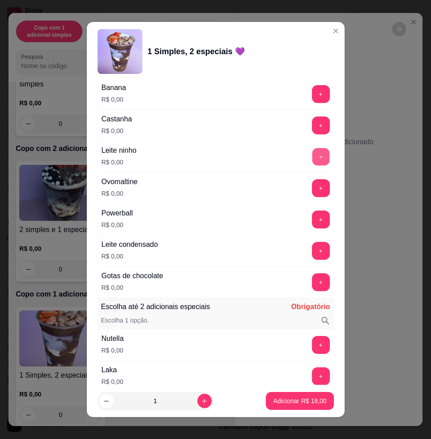
click at [312, 154] on button "+" at bounding box center [320, 156] width 17 height 17
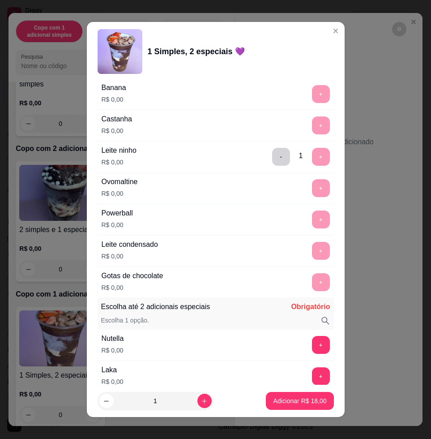
scroll to position [896, 0]
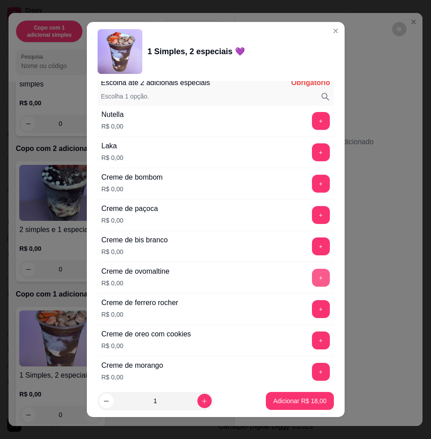
click at [312, 280] on button "+" at bounding box center [321, 278] width 18 height 18
click at [312, 342] on button "+" at bounding box center [320, 340] width 17 height 17
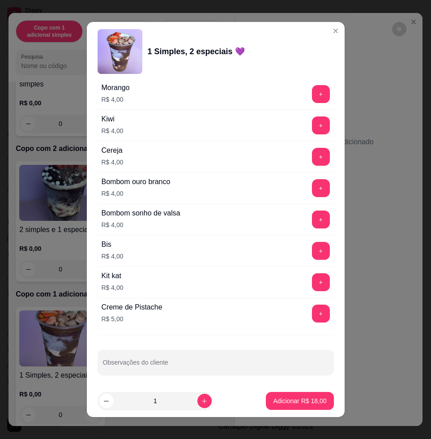
scroll to position [2242, 0]
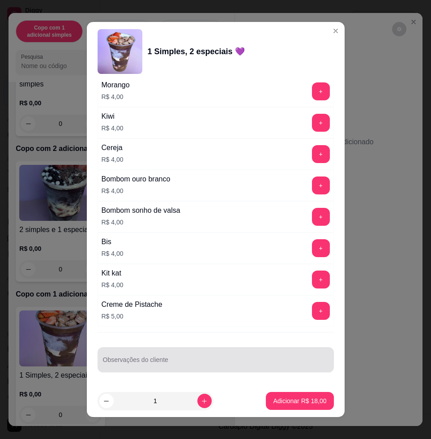
click at [249, 352] on div at bounding box center [216, 360] width 226 height 18
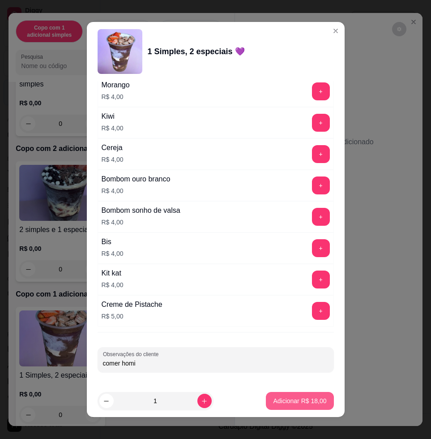
type input "comer homi"
click at [285, 404] on p "Adicionar R$ 18,00" at bounding box center [299, 400] width 53 height 9
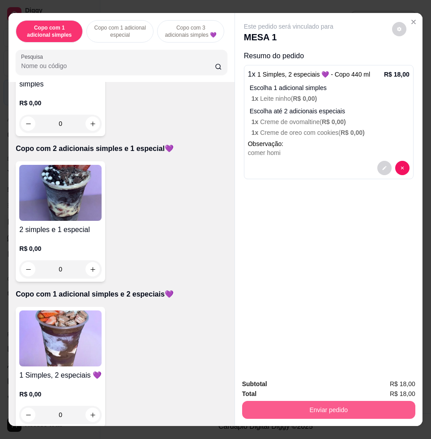
click at [316, 410] on button "Enviar pedido" at bounding box center [328, 410] width 173 height 18
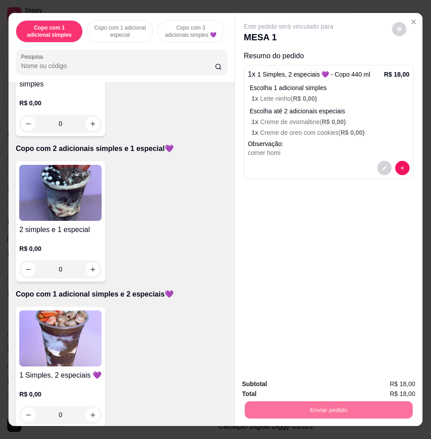
click at [384, 379] on button "Enviar pedido" at bounding box center [391, 383] width 51 height 17
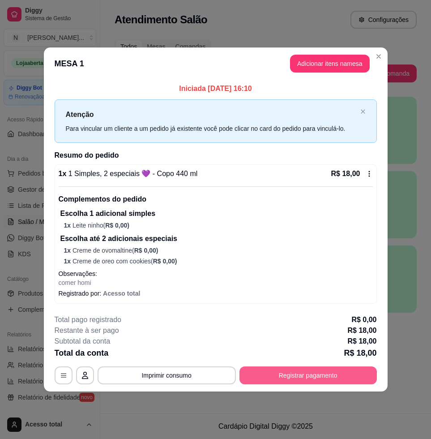
click at [358, 375] on button "Registrar pagamento" at bounding box center [309, 375] width 138 height 18
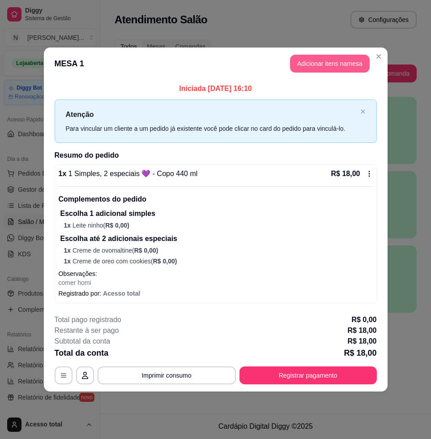
click at [335, 68] on button "Adicionar itens na mesa" at bounding box center [330, 64] width 80 height 18
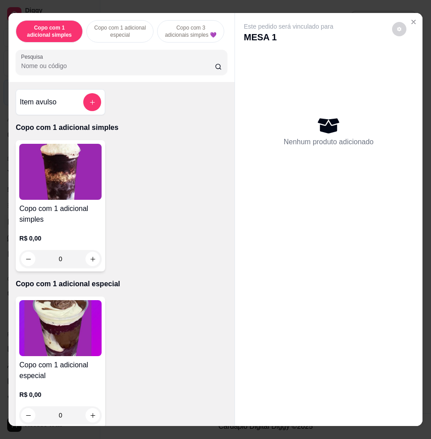
click at [94, 106] on div "Item avulso" at bounding box center [61, 102] width 90 height 26
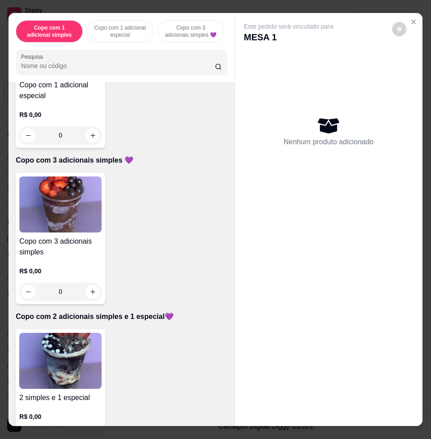
scroll to position [392, 0]
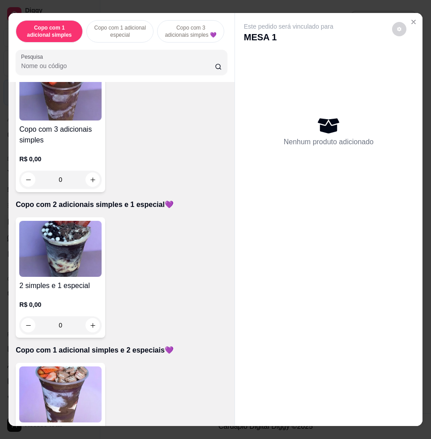
click at [81, 261] on img at bounding box center [60, 249] width 82 height 56
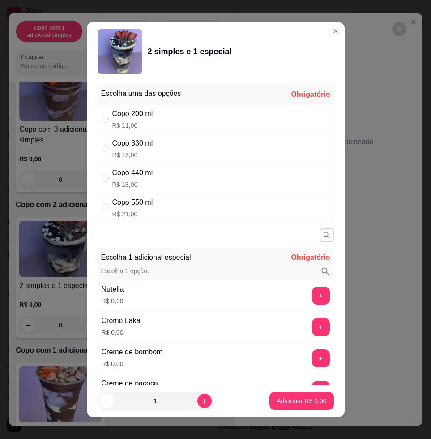
click at [165, 156] on div "Copo 330 ml R$ 16,00" at bounding box center [216, 149] width 236 height 30
radio input "true"
click at [312, 297] on button "+" at bounding box center [321, 296] width 18 height 18
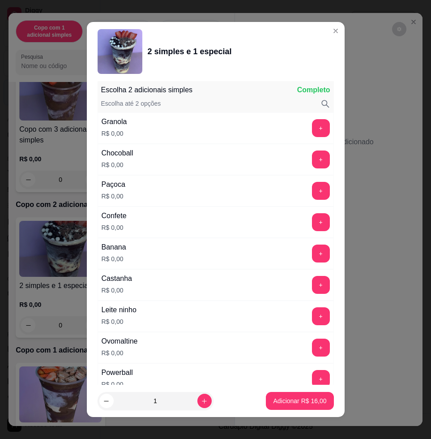
scroll to position [7, 0]
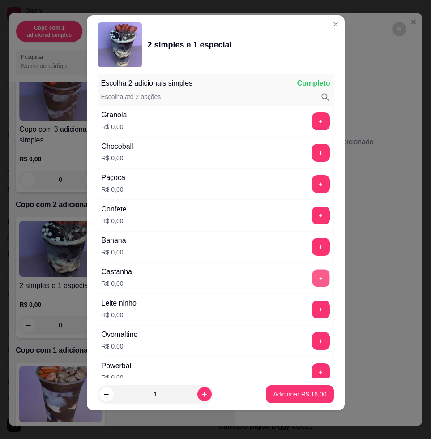
click at [312, 283] on button "+" at bounding box center [320, 278] width 17 height 17
click at [312, 281] on button "+" at bounding box center [320, 278] width 17 height 17
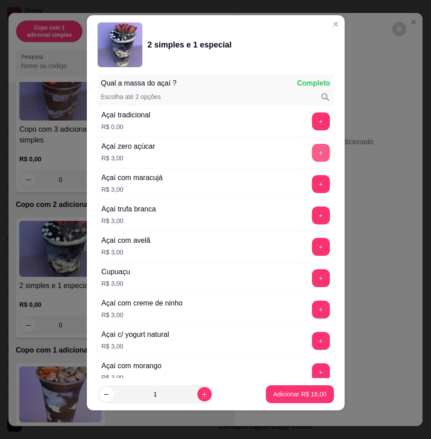
click at [312, 146] on button "+" at bounding box center [321, 153] width 18 height 18
click at [303, 392] on p "Adicionar R$ 19,00" at bounding box center [299, 394] width 53 height 9
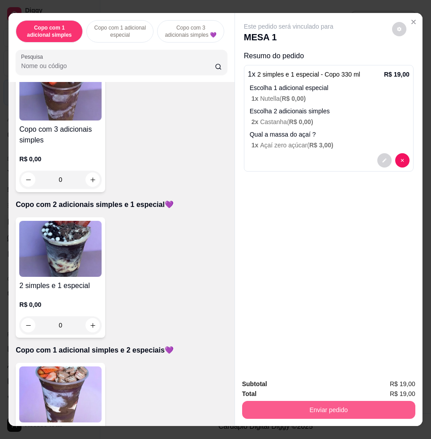
click at [341, 401] on button "Enviar pedido" at bounding box center [328, 410] width 173 height 18
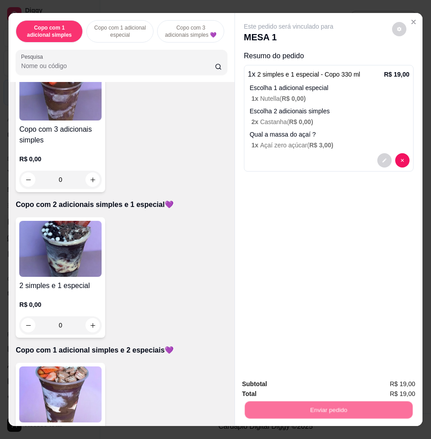
click at [373, 376] on button "Enviar pedido" at bounding box center [391, 383] width 51 height 17
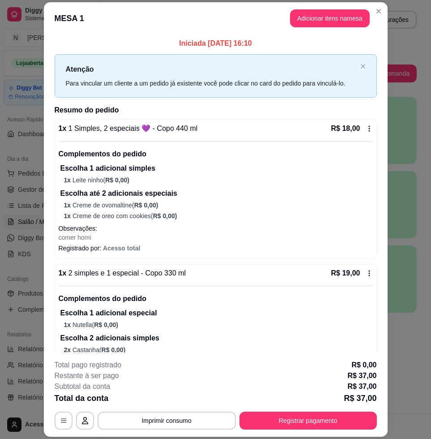
scroll to position [47, 0]
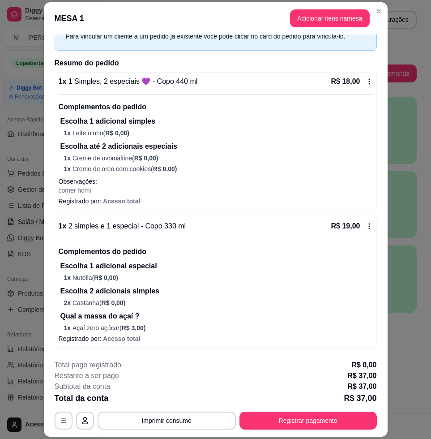
click at [324, 410] on div "**********" at bounding box center [216, 395] width 322 height 70
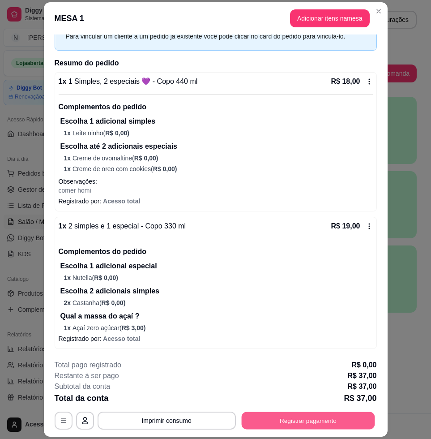
click at [289, 417] on button "Registrar pagamento" at bounding box center [307, 420] width 133 height 17
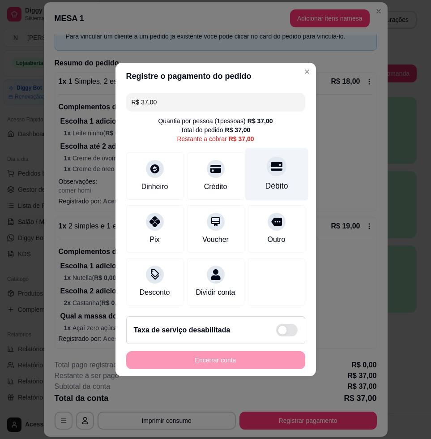
click at [265, 174] on div "Débito" at bounding box center [276, 174] width 63 height 52
type input "R$ 0,00"
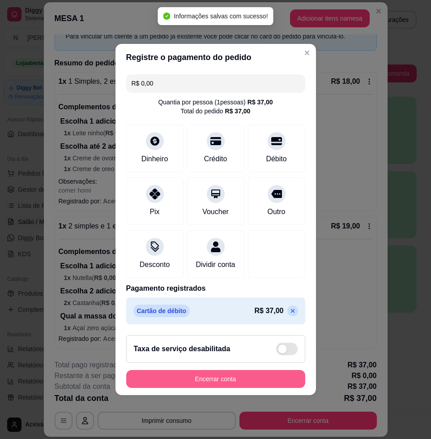
click at [275, 384] on button "Encerrar conta" at bounding box center [215, 379] width 179 height 18
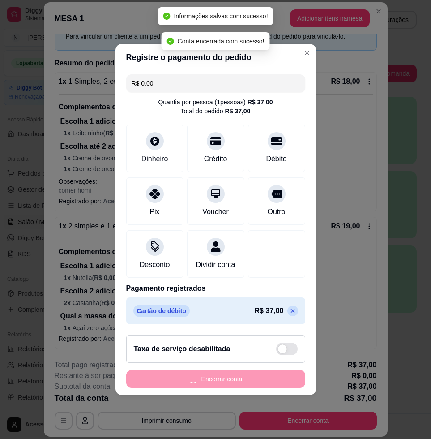
scroll to position [0, 0]
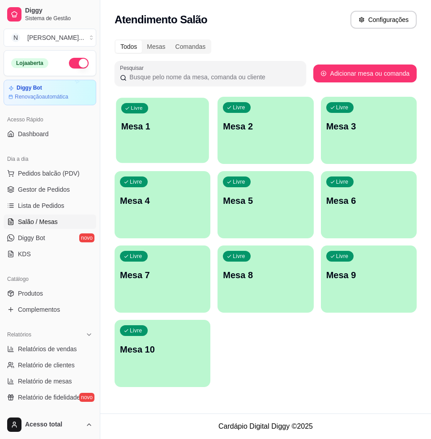
click at [147, 151] on div "Livre Mesa 1" at bounding box center [162, 125] width 93 height 55
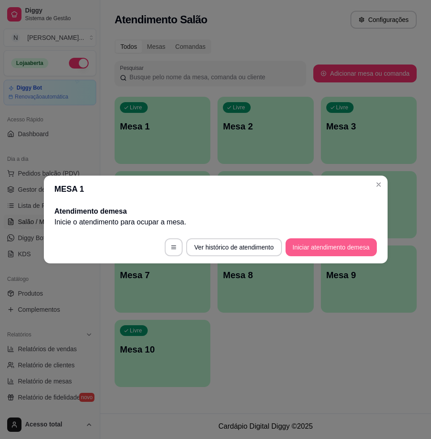
click at [300, 251] on button "Iniciar atendimento de mesa" at bounding box center [331, 247] width 91 height 18
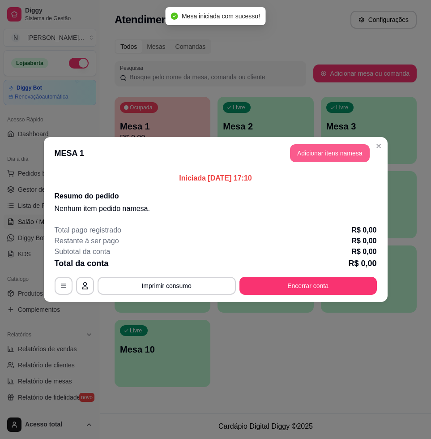
click at [323, 144] on button "Adicionar itens na mesa" at bounding box center [330, 153] width 80 height 18
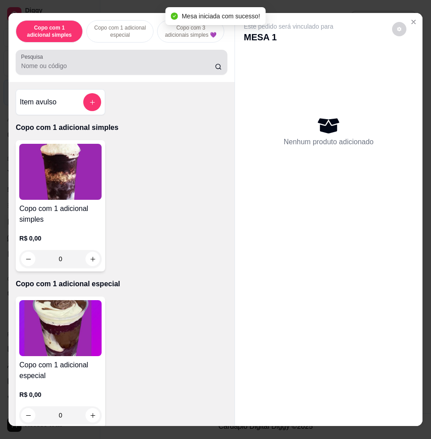
drag, startPoint x: 130, startPoint y: 76, endPoint x: 128, endPoint y: 81, distance: 5.6
click at [130, 75] on div "Pesquisa" at bounding box center [121, 62] width 211 height 25
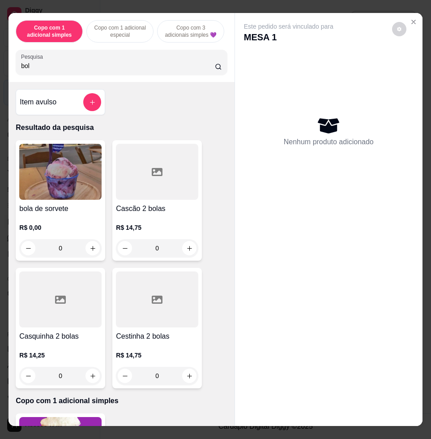
type input "bol"
click at [45, 189] on img at bounding box center [60, 172] width 82 height 56
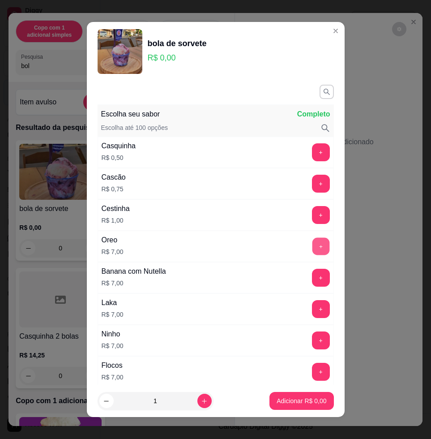
click at [312, 244] on button "+" at bounding box center [320, 246] width 17 height 17
click at [297, 391] on footer "1 Adicionar R$ 7,00" at bounding box center [216, 401] width 258 height 32
click at [301, 399] on p "Adicionar R$ 7,00" at bounding box center [302, 400] width 48 height 9
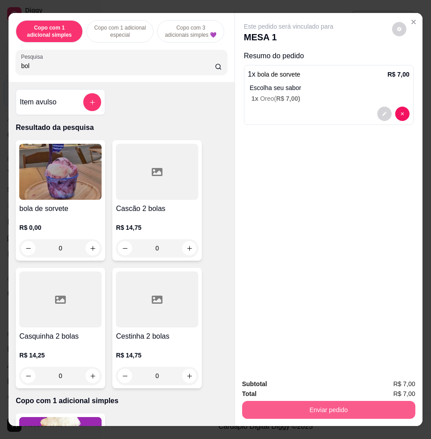
click at [351, 401] on button "Enviar pedido" at bounding box center [328, 410] width 173 height 18
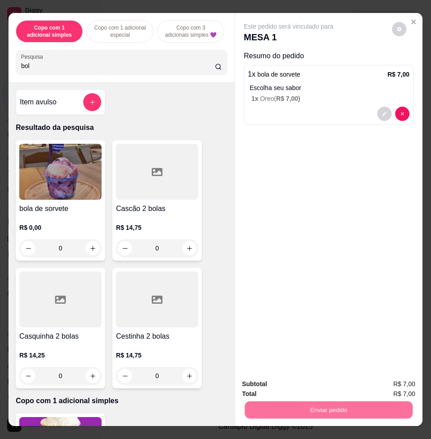
click at [387, 383] on button "Enviar pedido" at bounding box center [391, 383] width 51 height 17
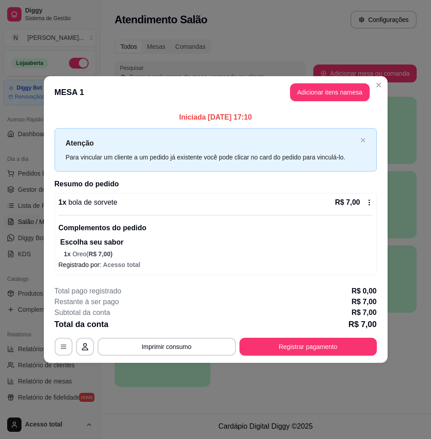
click at [365, 133] on div "Atenção Para vincular um cliente a um pedido já existente você pode clicar no c…" at bounding box center [216, 149] width 322 height 43
click at [365, 146] on div "Atenção Para vincular um cliente a um pedido já existente você pode clicar no c…" at bounding box center [216, 149] width 322 height 43
click at [365, 134] on div "Atenção Para vincular um cliente a um pedido já existente você pode clicar no c…" at bounding box center [216, 149] width 322 height 43
click at [364, 141] on icon "close" at bounding box center [363, 140] width 5 height 5
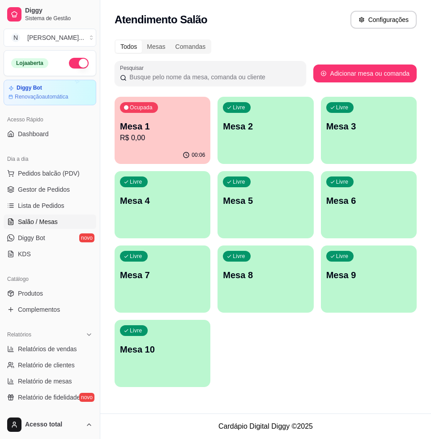
click at [177, 121] on p "Mesa 1" at bounding box center [162, 126] width 85 height 13
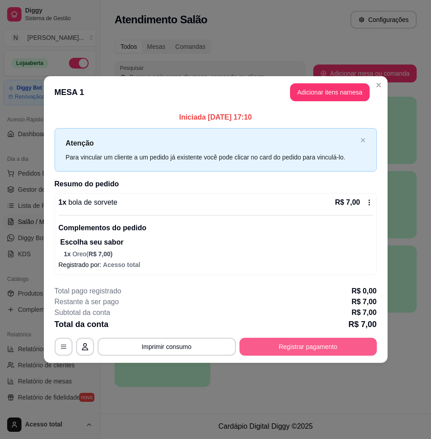
click at [340, 355] on button "Registrar pagamento" at bounding box center [309, 347] width 138 height 18
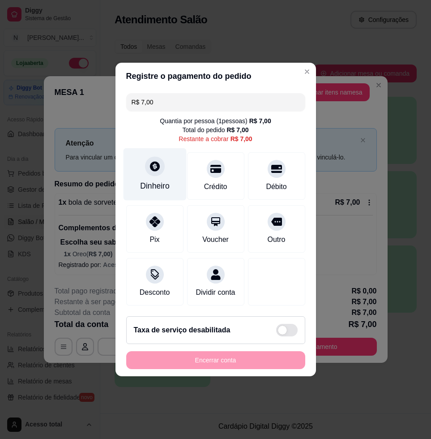
click at [152, 180] on div "Dinheiro" at bounding box center [155, 186] width 30 height 12
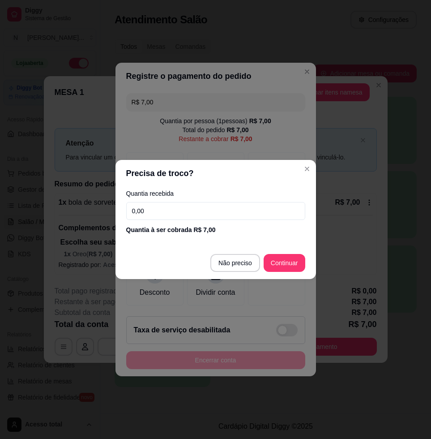
click at [230, 197] on div "Quantia recebida 0,00 Quantia à ser cobrada R$ 7,00" at bounding box center [216, 212] width 201 height 51
click at [232, 214] on input "0,00" at bounding box center [215, 211] width 179 height 18
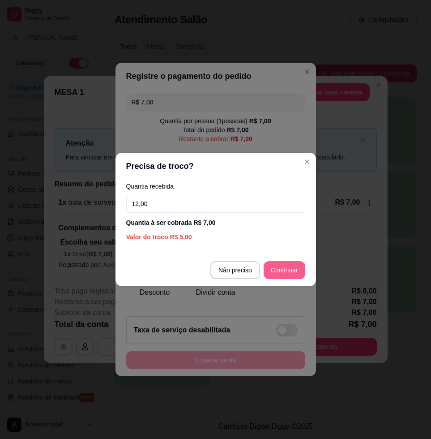
type input "12,00"
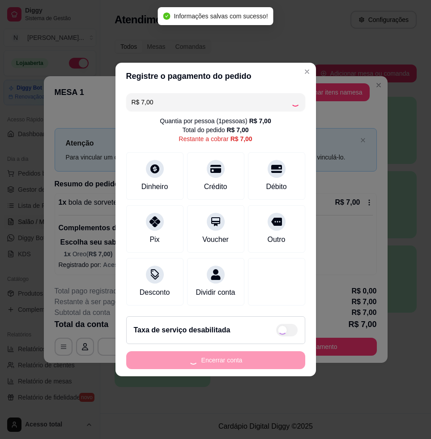
type input "R$ 0,00"
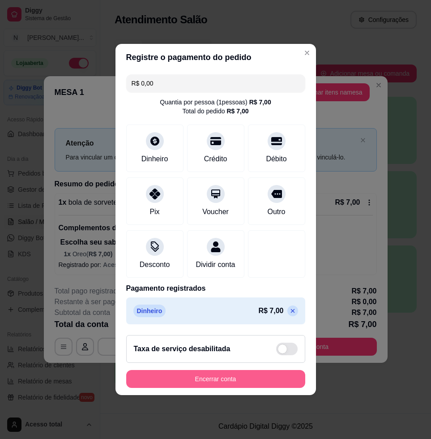
click at [278, 386] on button "Encerrar conta" at bounding box center [215, 379] width 179 height 18
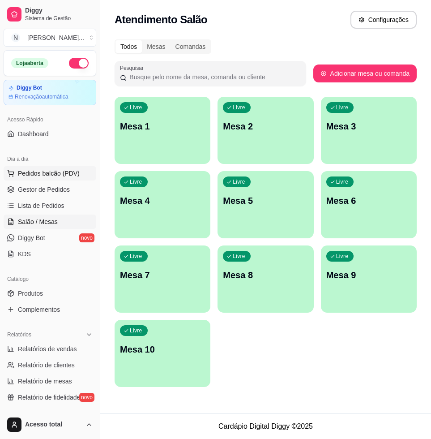
click at [42, 168] on button "Pedidos balcão (PDV)" at bounding box center [50, 173] width 93 height 14
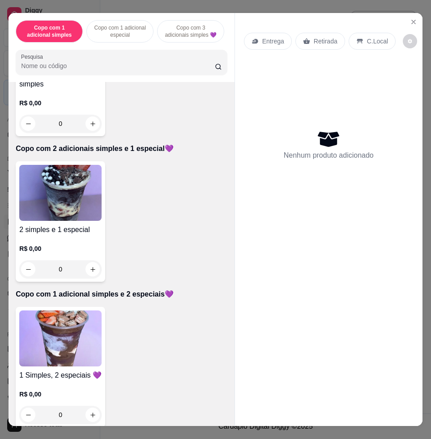
scroll to position [504, 0]
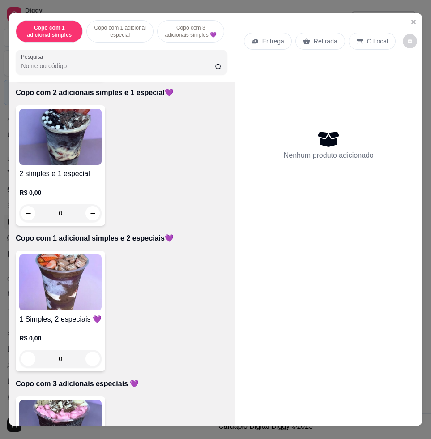
click at [83, 285] on img at bounding box center [60, 282] width 82 height 56
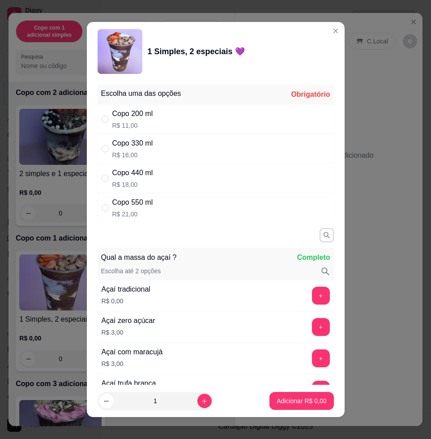
click at [178, 133] on div "Copo 200 ml R$ 11,00" at bounding box center [216, 119] width 236 height 30
click at [180, 142] on div "Copo 330 ml R$ 16,00" at bounding box center [216, 149] width 236 height 30
radio input "false"
radio input "true"
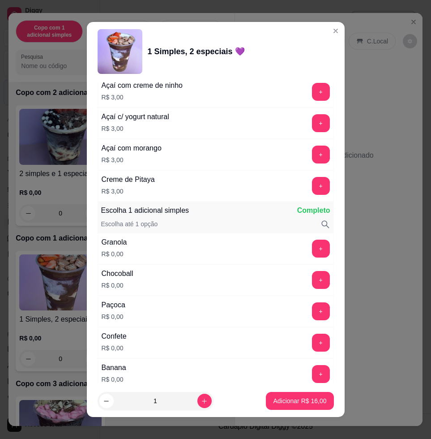
scroll to position [616, 0]
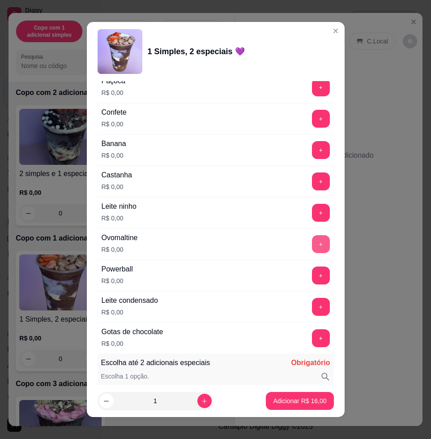
click at [312, 247] on button "+" at bounding box center [321, 244] width 18 height 18
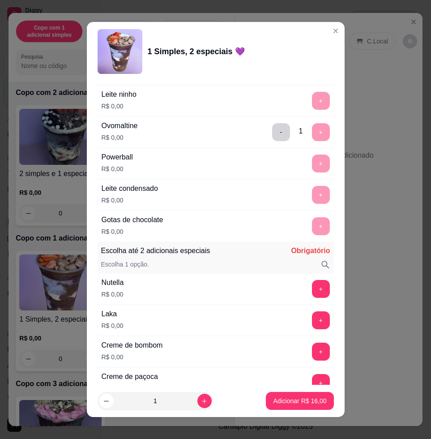
scroll to position [784, 0]
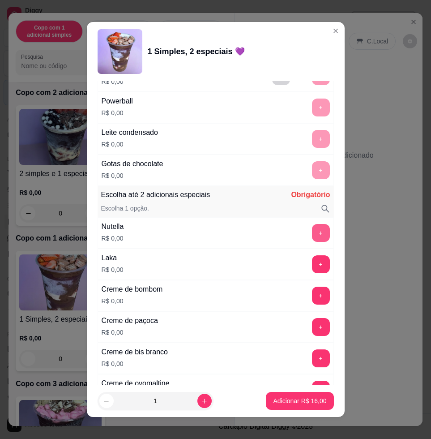
click at [312, 239] on button "+" at bounding box center [321, 233] width 18 height 18
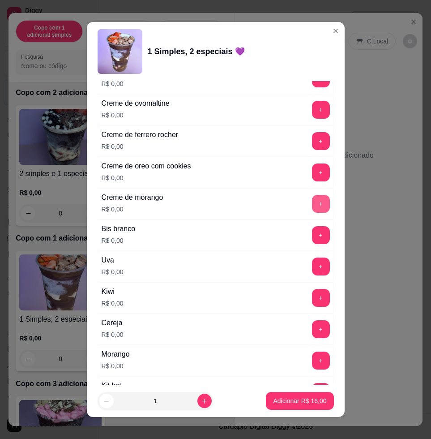
scroll to position [1120, 0]
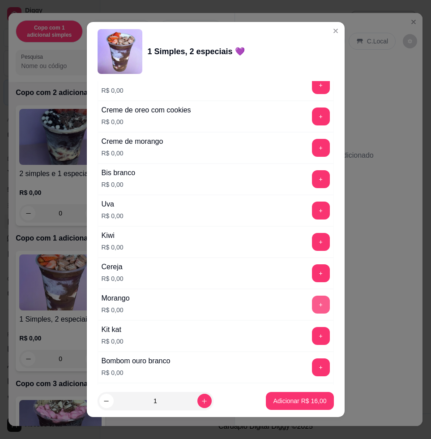
click at [312, 299] on button "+" at bounding box center [321, 305] width 18 height 18
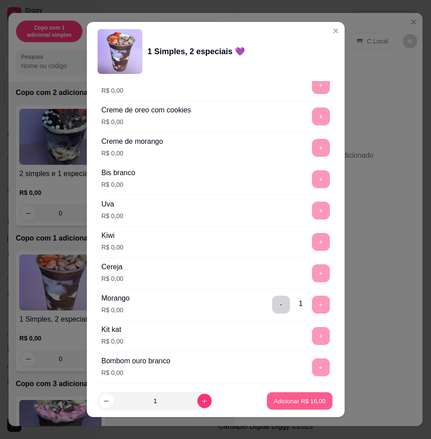
click at [305, 408] on button "Adicionar R$ 16,00" at bounding box center [300, 400] width 66 height 17
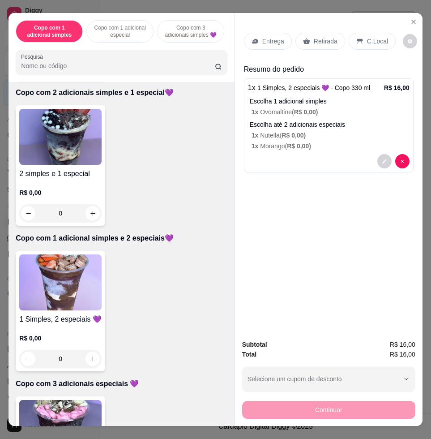
click at [262, 41] on p "Entrega" at bounding box center [273, 41] width 22 height 9
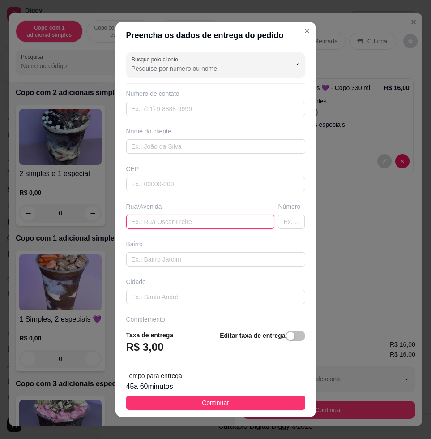
click at [214, 223] on input "text" at bounding box center [200, 222] width 149 height 14
type input "vanusa conveniencia"
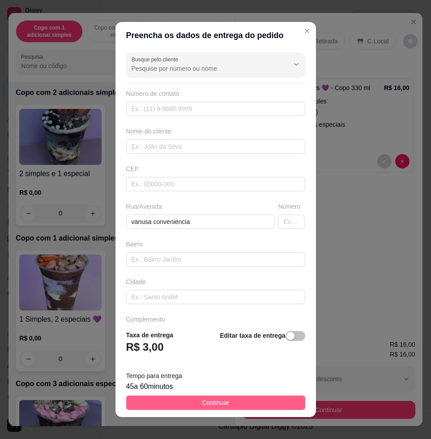
click at [274, 395] on footer "Taxa de entrega R$ 3,00 Editar taxa de entrega Tempo para entrega 45 a 60 minut…" at bounding box center [216, 370] width 201 height 94
click at [275, 400] on button "Continuar" at bounding box center [215, 402] width 179 height 14
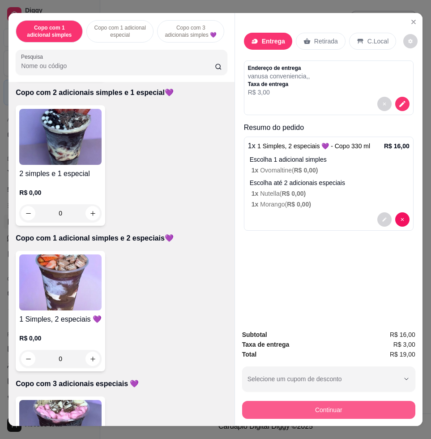
click at [371, 407] on button "Continuar" at bounding box center [328, 410] width 173 height 18
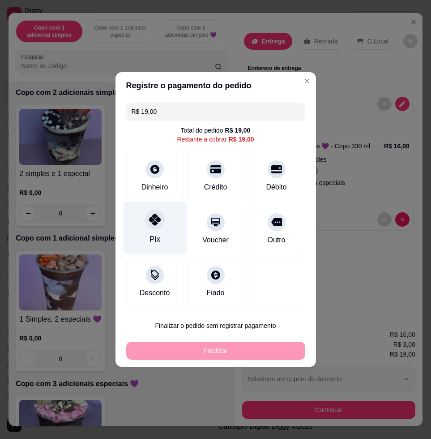
click at [167, 220] on div "Pix" at bounding box center [154, 228] width 63 height 52
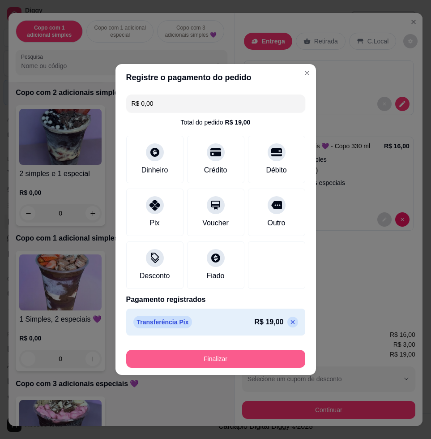
click at [218, 356] on button "Finalizar" at bounding box center [215, 359] width 179 height 18
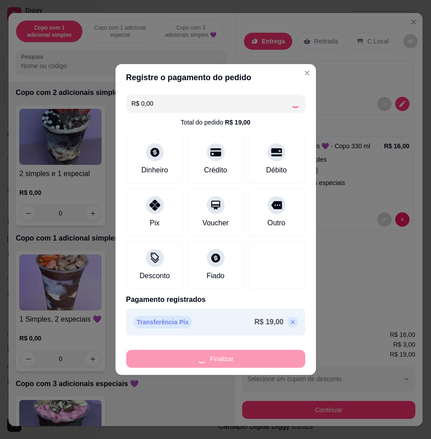
type input "-R$ 19,00"
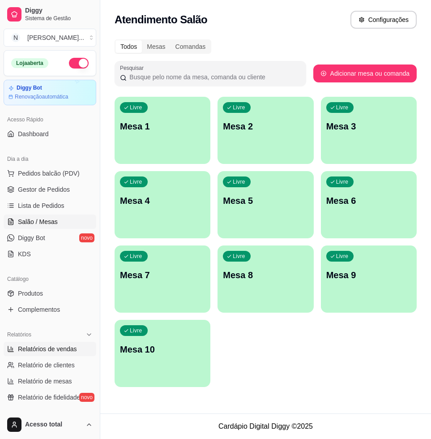
click at [85, 344] on link "Relatórios de vendas" at bounding box center [50, 349] width 93 height 14
select select "ALL"
select select "0"
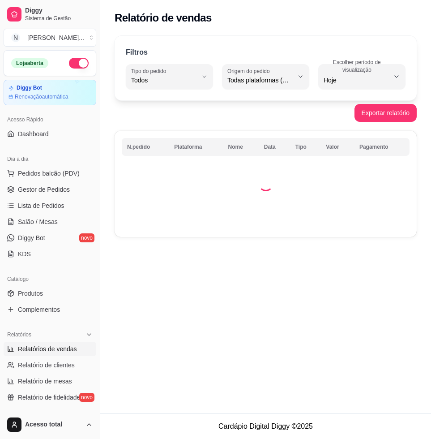
click at [85, 344] on link "Relatórios de vendas" at bounding box center [50, 349] width 93 height 14
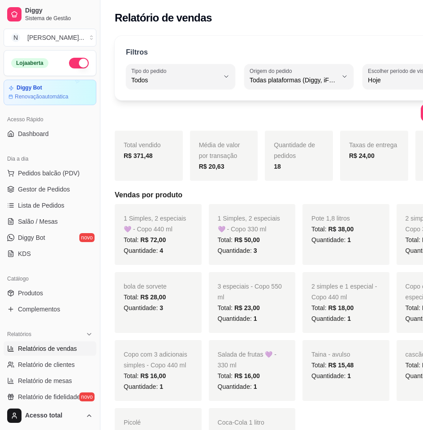
click at [85, 344] on link "Relatórios de vendas" at bounding box center [50, 349] width 93 height 14
click at [32, 208] on span "Lista de Pedidos" at bounding box center [41, 205] width 47 height 9
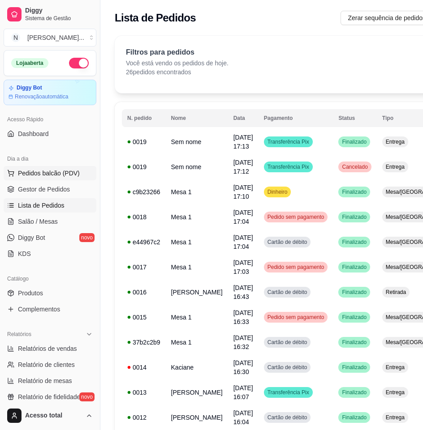
click at [75, 177] on button "Pedidos balcão (PDV)" at bounding box center [50, 173] width 93 height 14
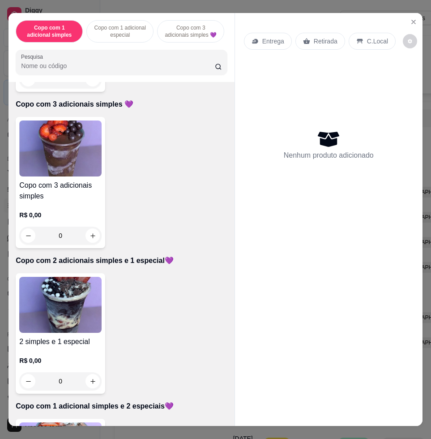
scroll to position [504, 0]
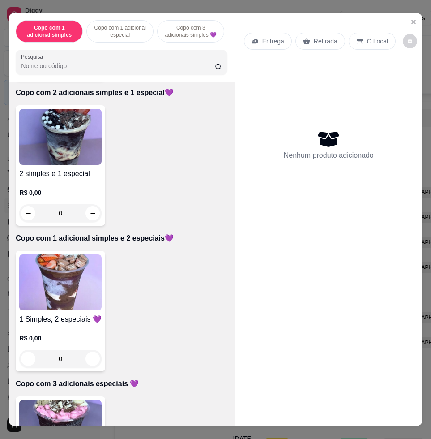
click at [76, 310] on img at bounding box center [60, 282] width 82 height 56
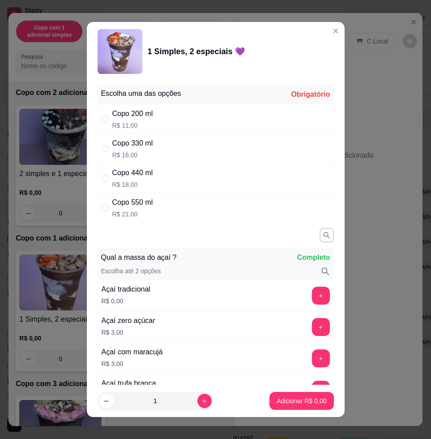
click at [172, 213] on div "Copo 550 ml R$ 21,00" at bounding box center [216, 208] width 236 height 30
radio input "true"
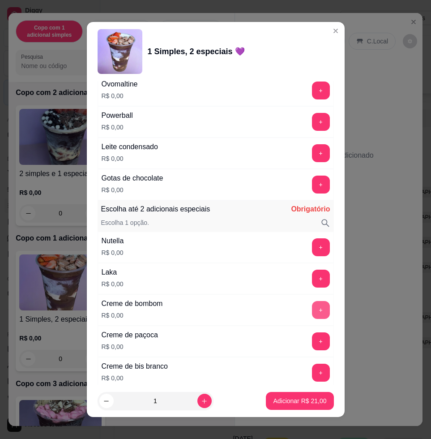
scroll to position [658, 0]
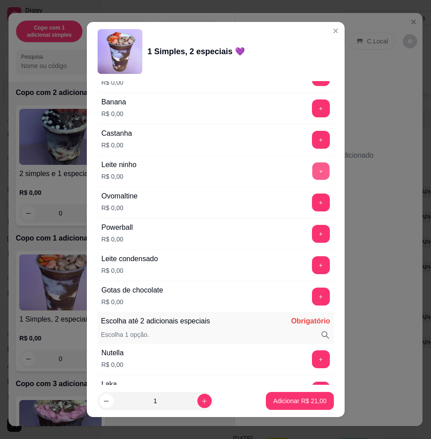
click at [312, 172] on button "+" at bounding box center [320, 171] width 17 height 17
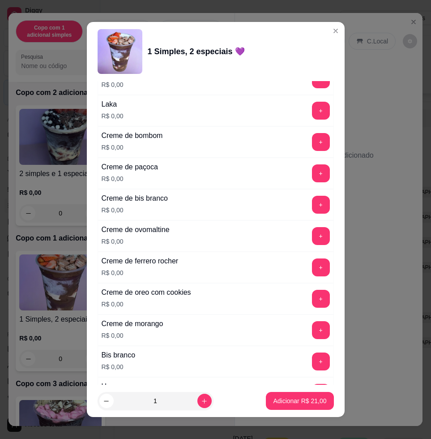
scroll to position [769, 0]
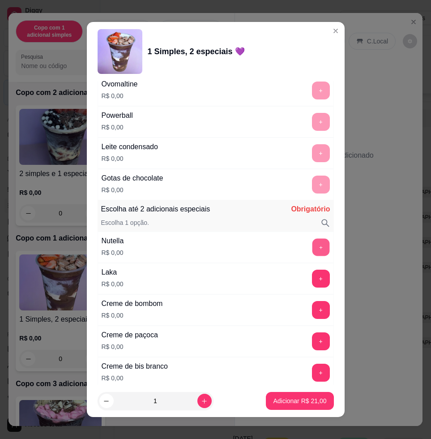
click at [312, 250] on button "+" at bounding box center [320, 247] width 17 height 17
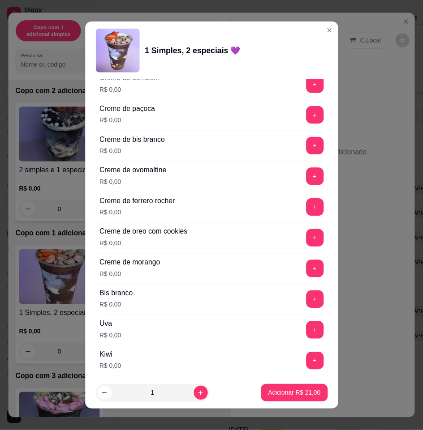
scroll to position [1161, 0]
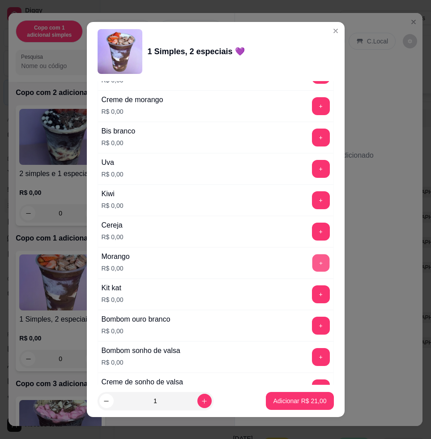
click at [312, 260] on button "+" at bounding box center [320, 262] width 17 height 17
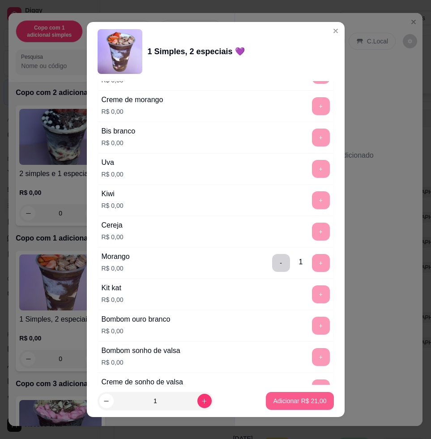
click at [273, 402] on p "Adicionar R$ 21,00" at bounding box center [299, 400] width 53 height 9
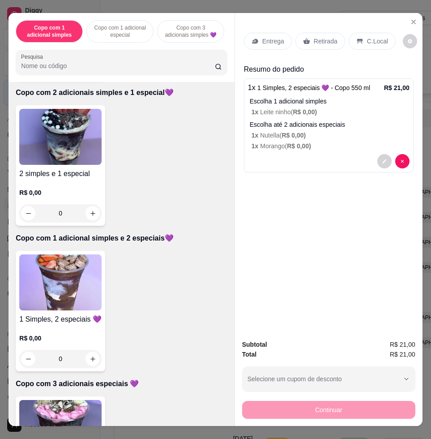
click at [266, 41] on p "Entrega" at bounding box center [273, 41] width 22 height 9
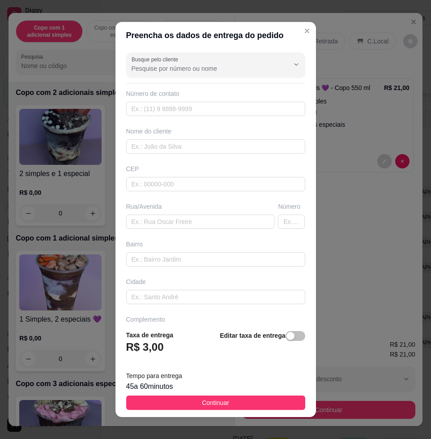
click at [201, 229] on div "Busque pelo cliente Número de contato Nome do cliente CEP Rua/[GEOGRAPHIC_DATA]" at bounding box center [216, 186] width 201 height 274
click at [200, 219] on input "text" at bounding box center [200, 222] width 149 height 14
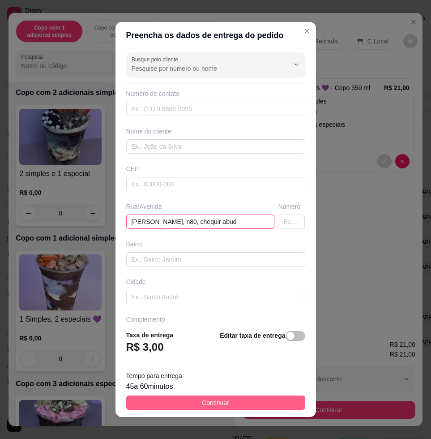
type input "[PERSON_NAME], n80, chequir abud"
click at [265, 396] on button "Continuar" at bounding box center [215, 402] width 179 height 14
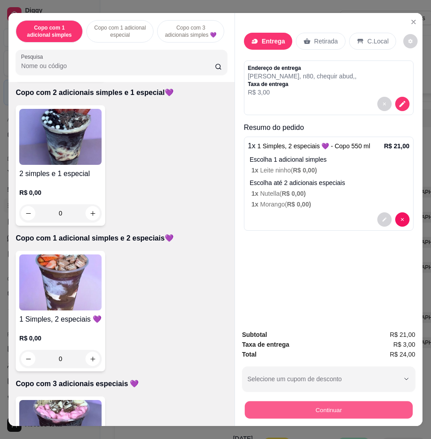
click at [351, 414] on div "Subtotal R$ 21,00 Taxa de entrega R$ 3,00 Total R$ 24,00 Selecione um cupom de …" at bounding box center [329, 373] width 188 height 103
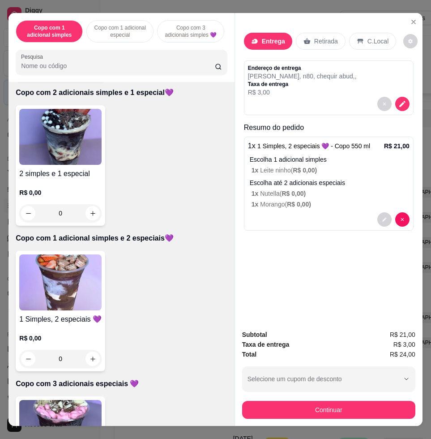
click at [276, 401] on button "Continuar" at bounding box center [328, 410] width 173 height 18
click at [162, 232] on div "Pix" at bounding box center [154, 228] width 63 height 52
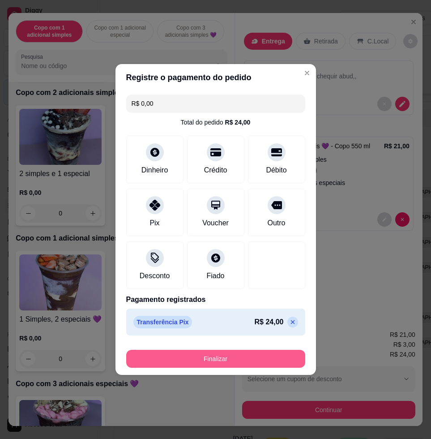
click at [226, 364] on button "Finalizar" at bounding box center [215, 359] width 179 height 18
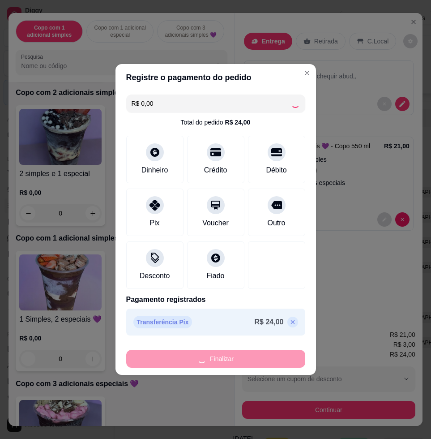
type input "-R$ 24,00"
